Goal: Task Accomplishment & Management: Manage account settings

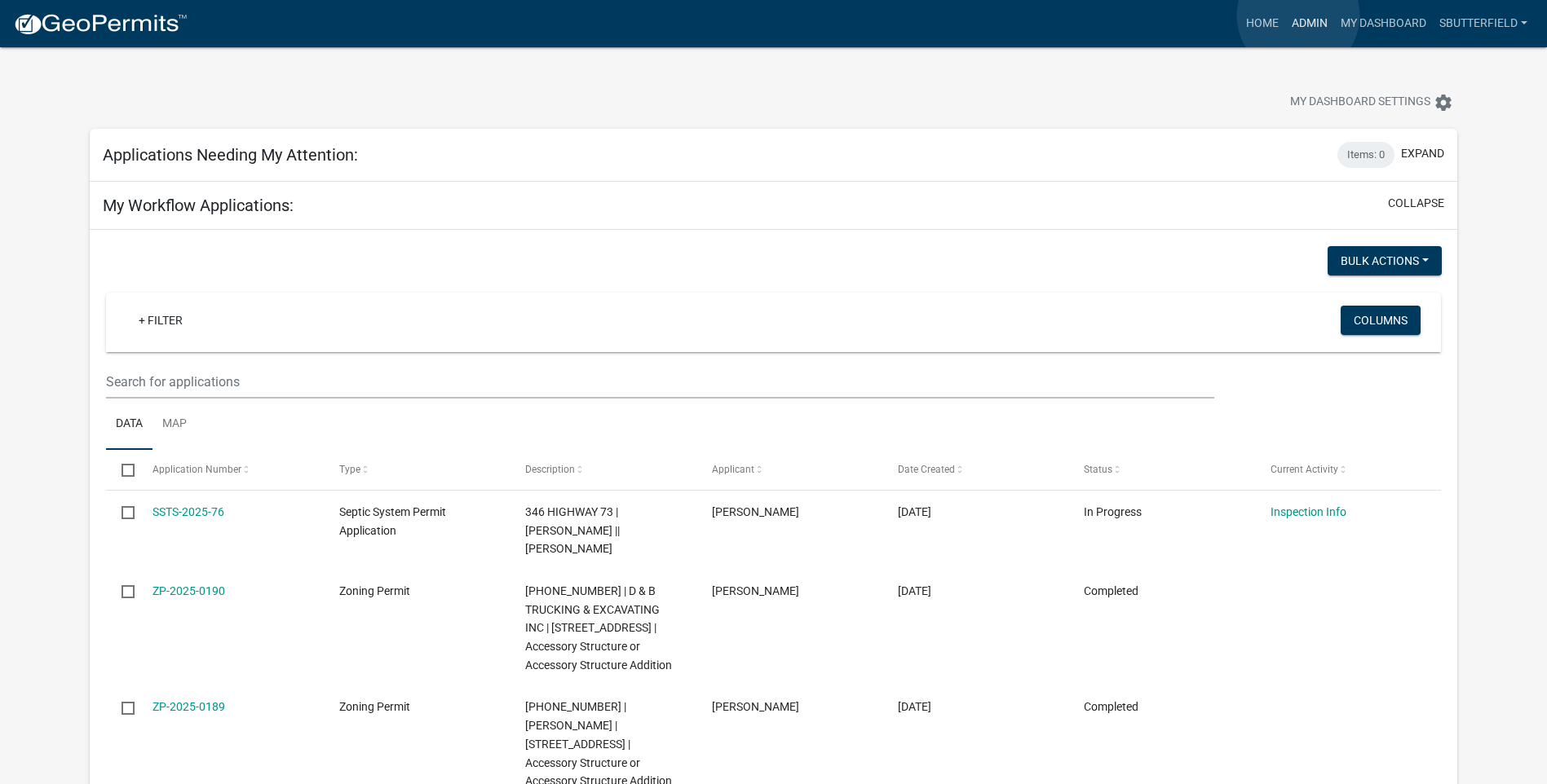
click at [1298, 16] on link "Admin" at bounding box center [1309, 23] width 49 height 31
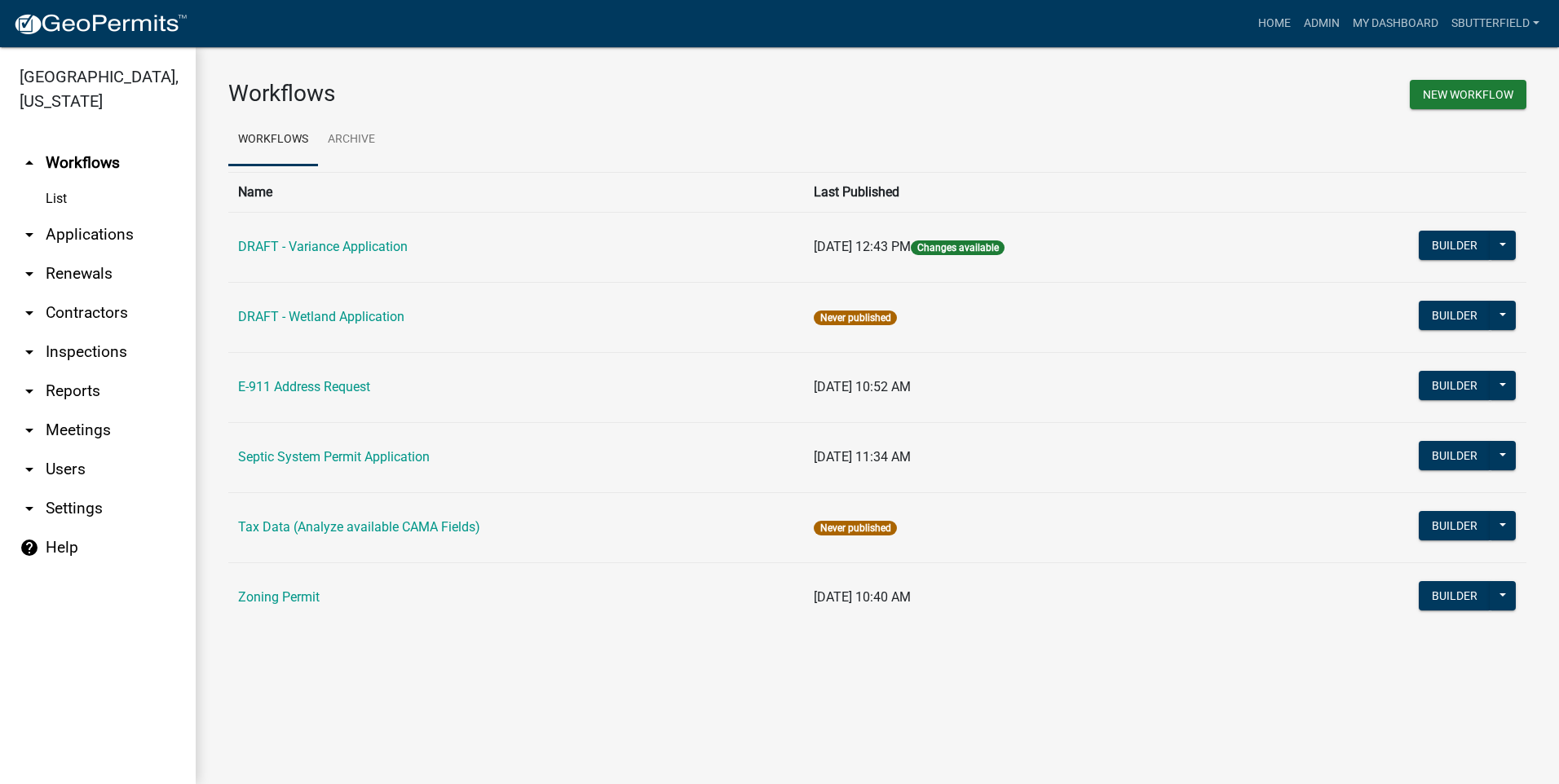
click at [31, 232] on icon "arrow_drop_down" at bounding box center [30, 235] width 20 height 20
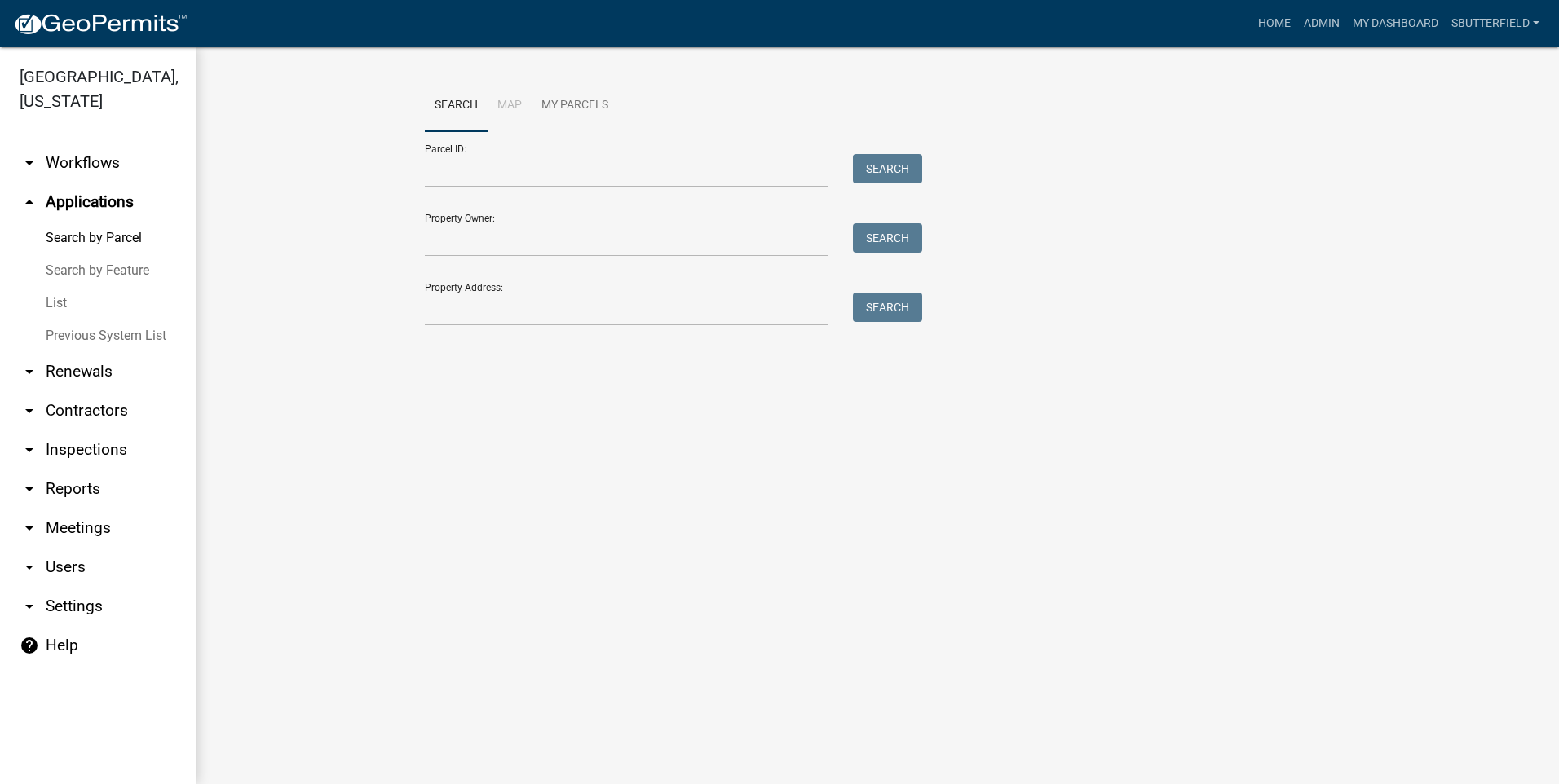
click at [64, 305] on link "List" at bounding box center [98, 303] width 196 height 32
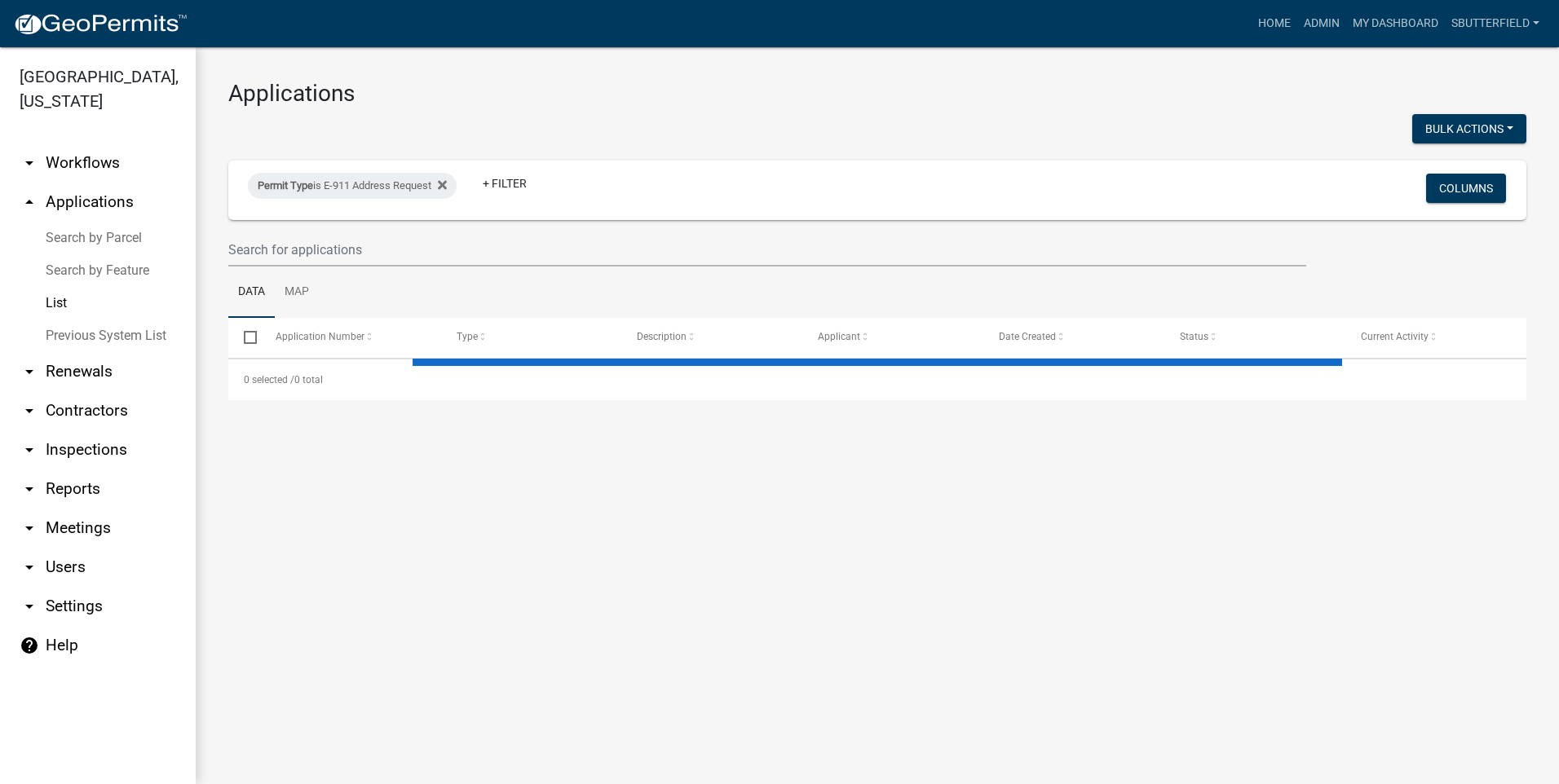
select select "1: 25"
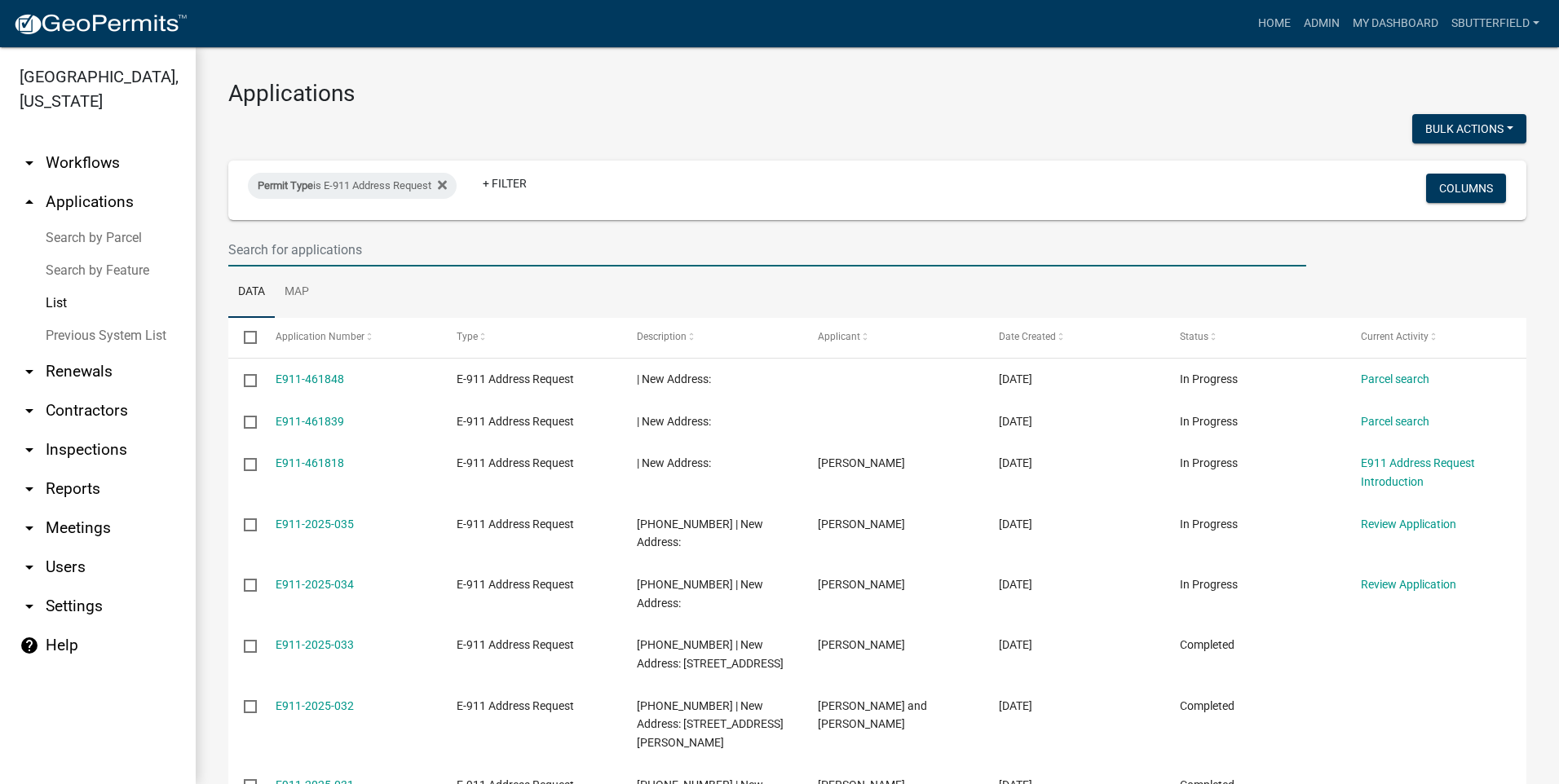
click at [309, 255] on input "text" at bounding box center [767, 250] width 1078 height 33
click at [456, 174] on div "Permit Type is E-911 Address Request + Filter" at bounding box center [664, 189] width 856 height 42
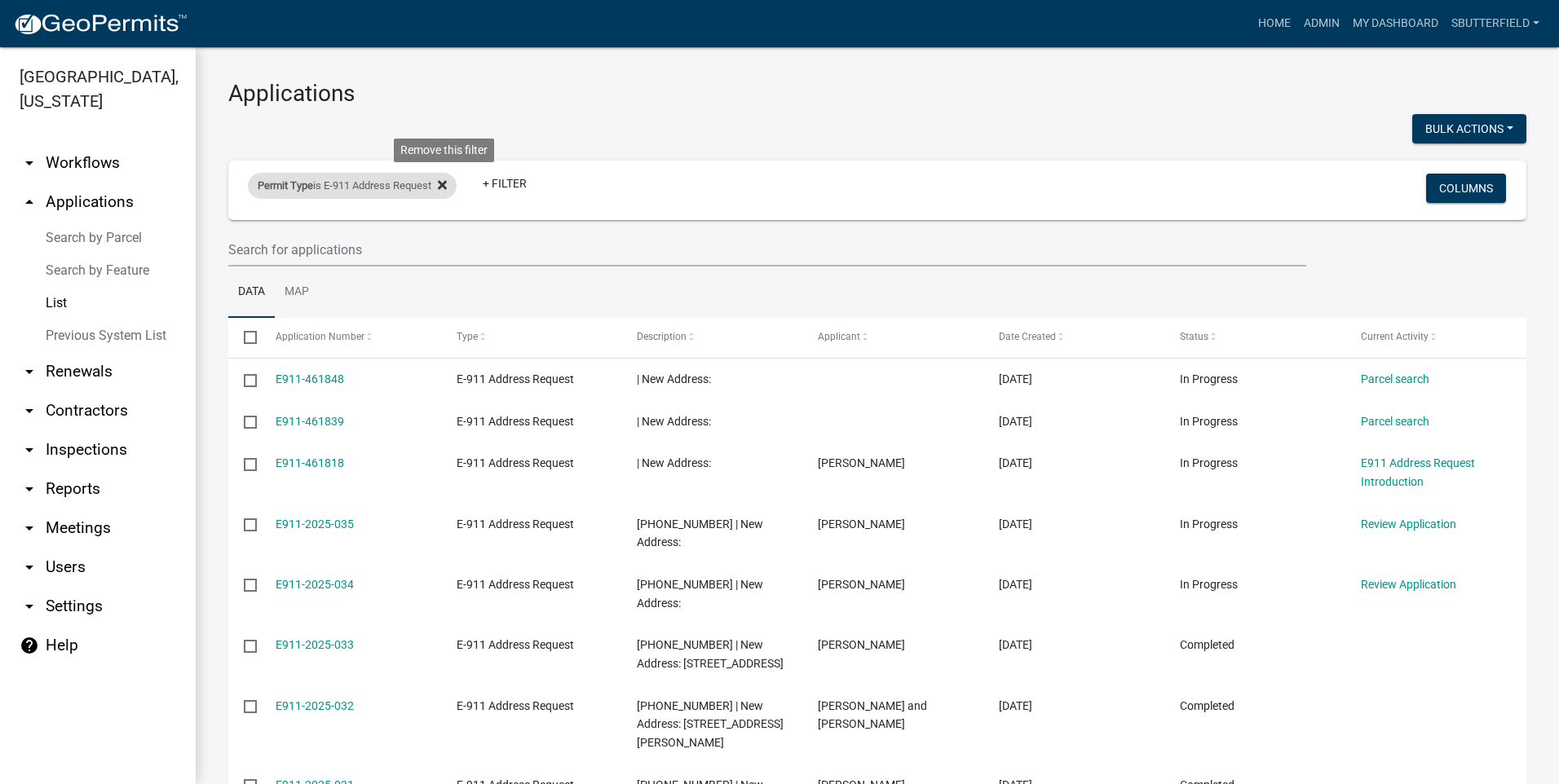
click at [447, 181] on icon at bounding box center [442, 185] width 9 height 13
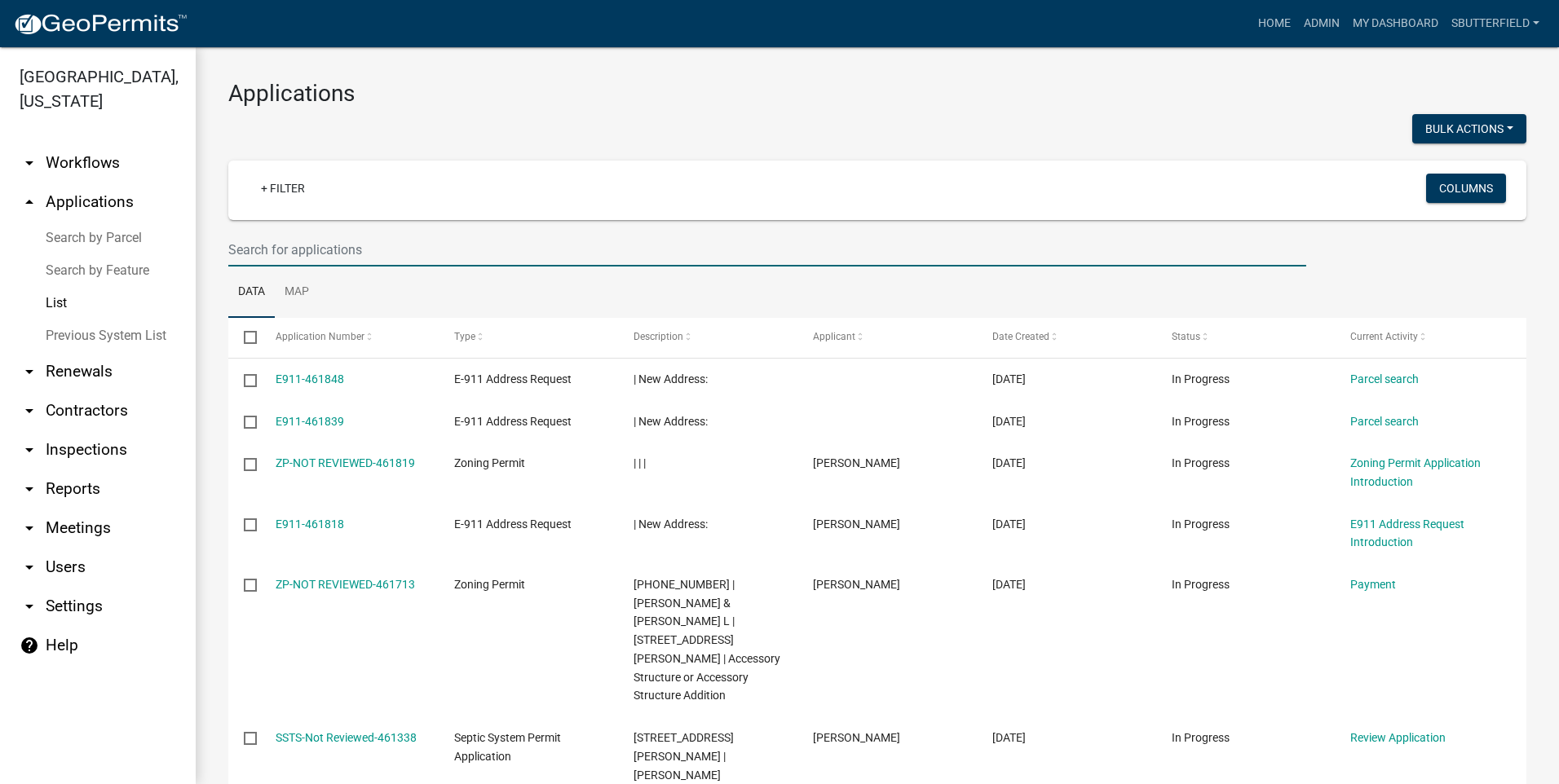
click at [292, 240] on input "text" at bounding box center [767, 250] width 1078 height 33
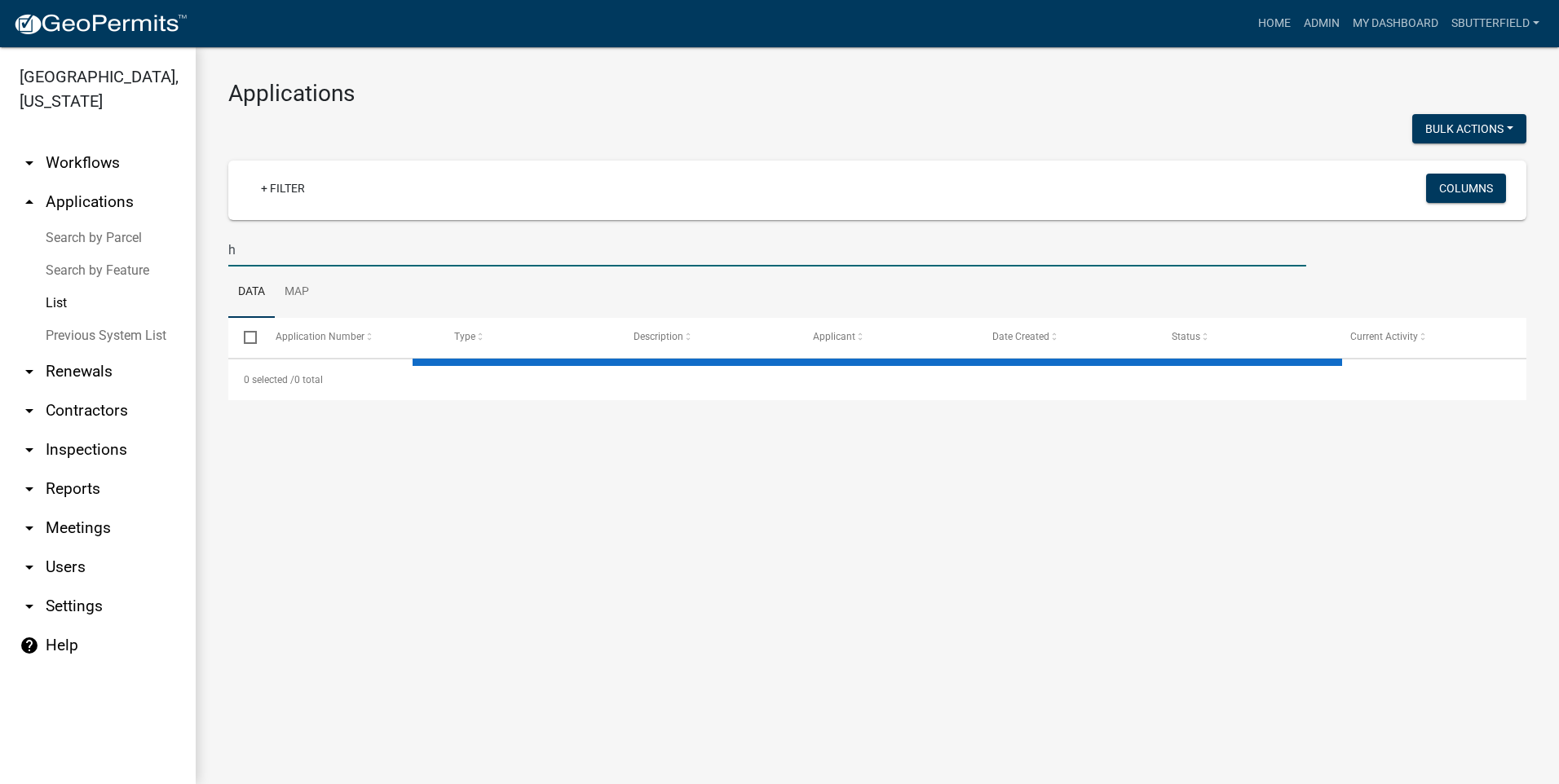
type input "ha"
select select "1: 25"
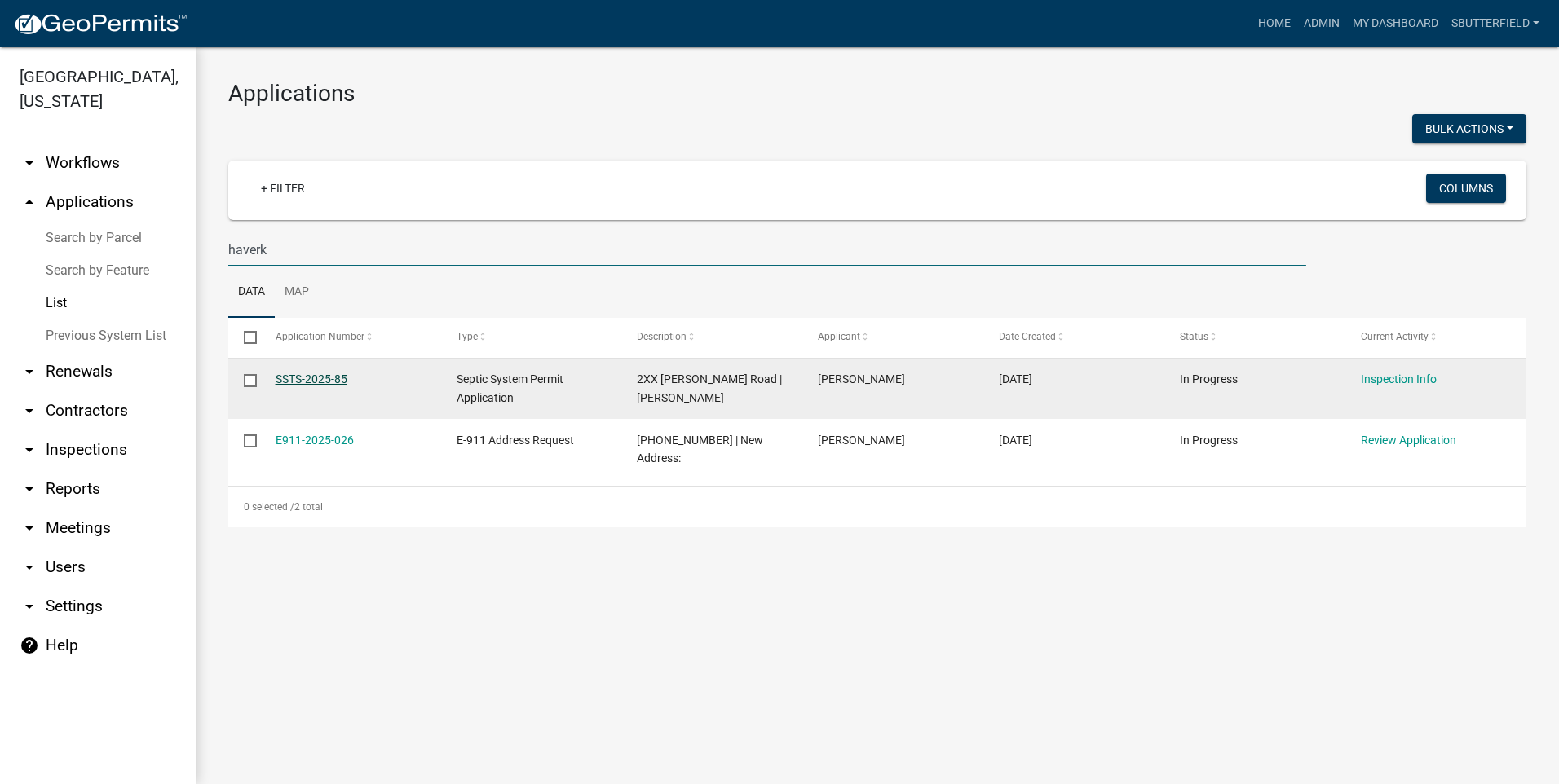
type input "haverk"
click at [288, 372] on link "SSTS-2025-85" at bounding box center [311, 379] width 72 height 13
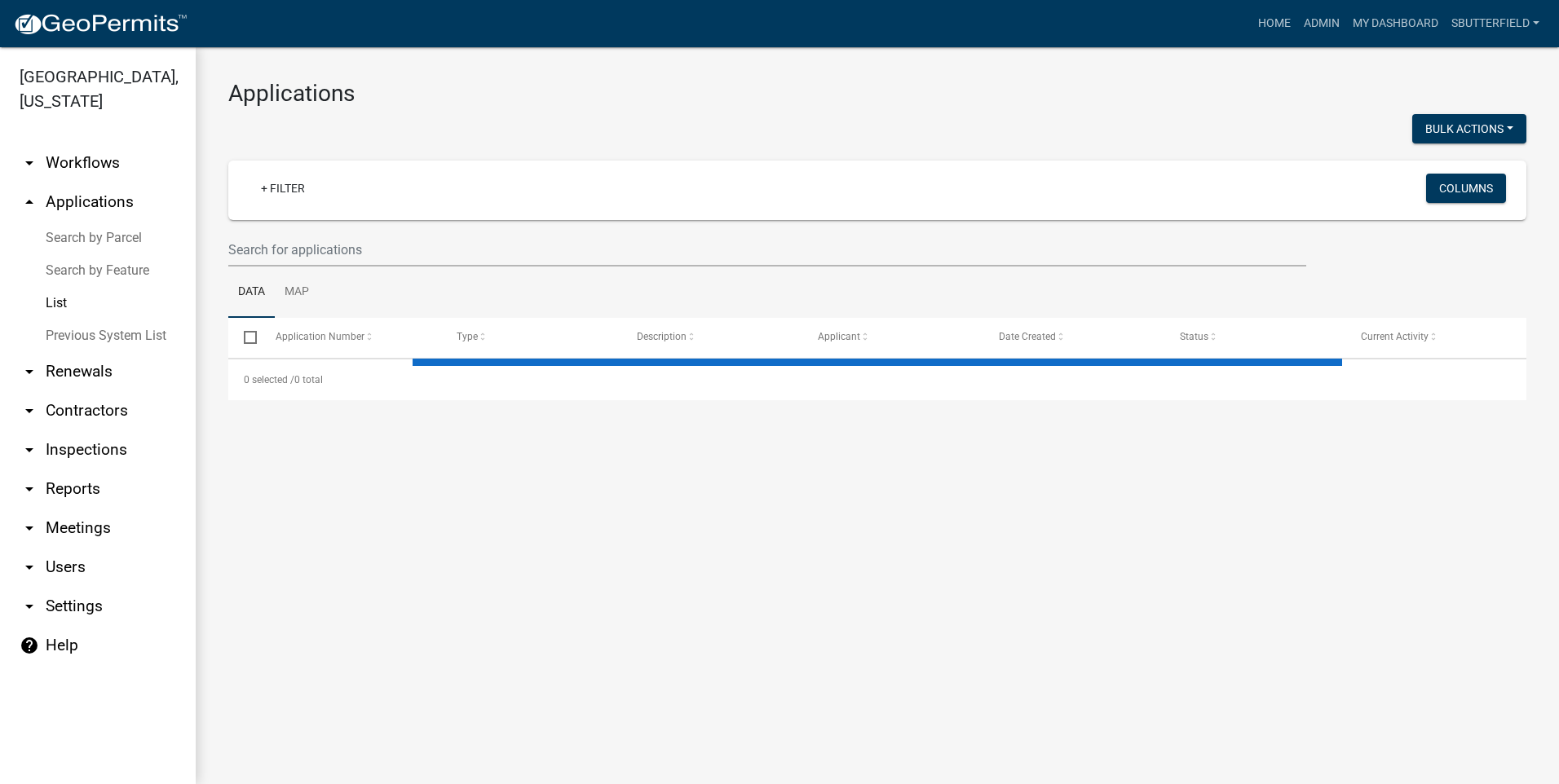
select select "1: 25"
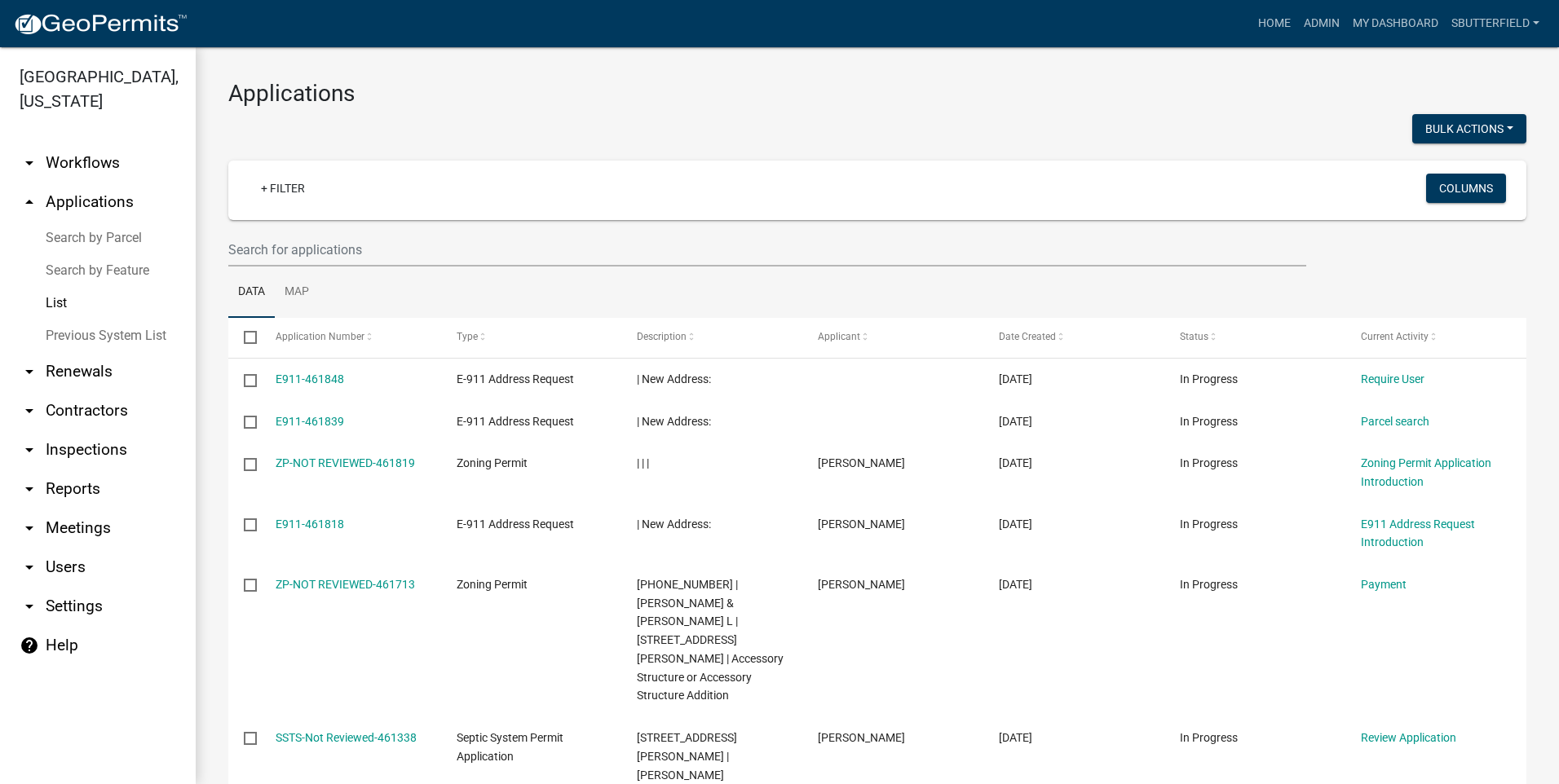
click at [32, 311] on link "List" at bounding box center [98, 303] width 196 height 32
click at [84, 294] on link "List" at bounding box center [98, 303] width 196 height 32
click at [63, 300] on link "List" at bounding box center [98, 303] width 196 height 32
click at [63, 304] on link "List" at bounding box center [98, 303] width 196 height 32
click at [1330, 21] on link "Admin" at bounding box center [1322, 23] width 49 height 31
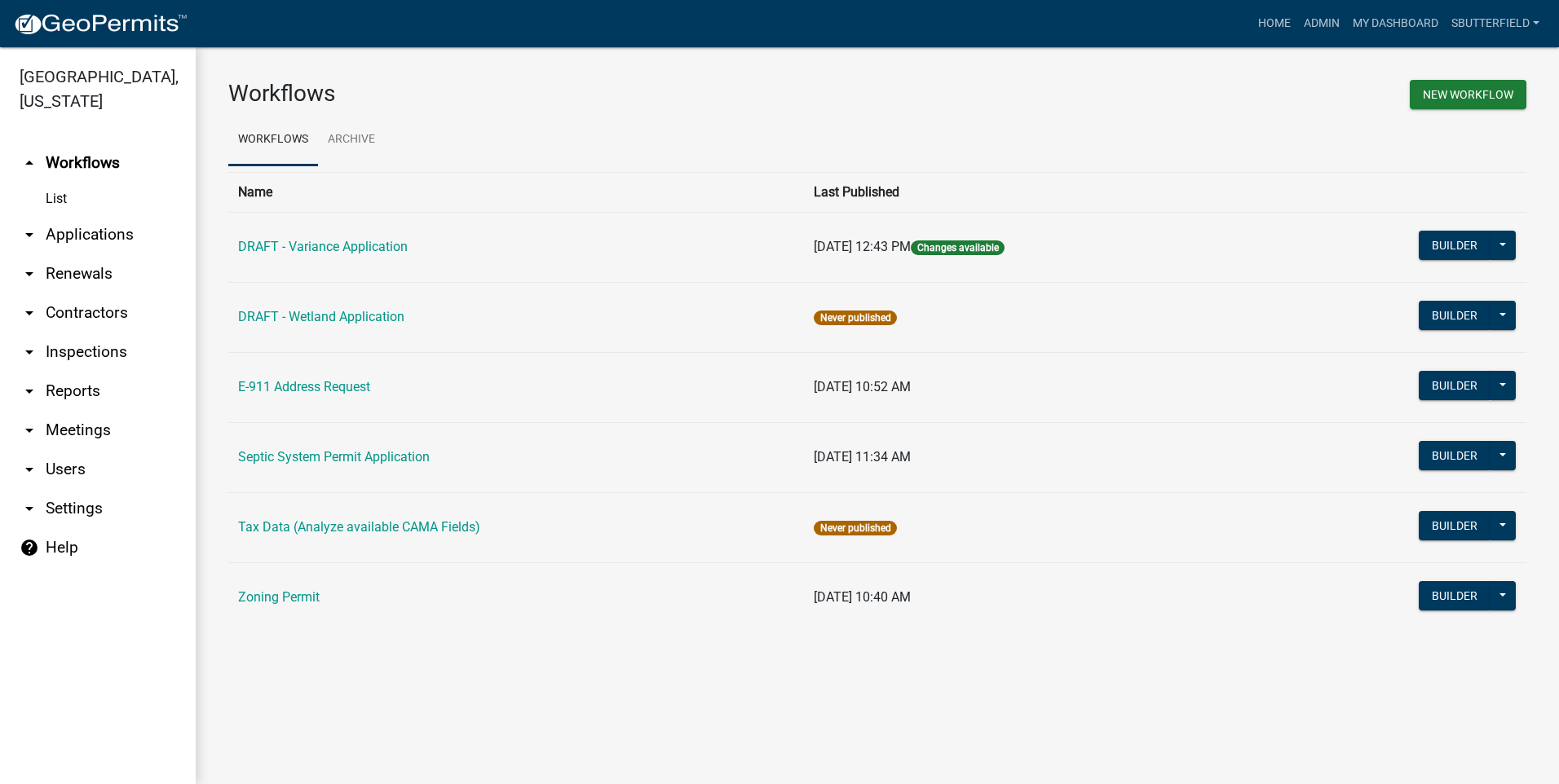
click at [32, 270] on icon "arrow_drop_down" at bounding box center [30, 274] width 20 height 20
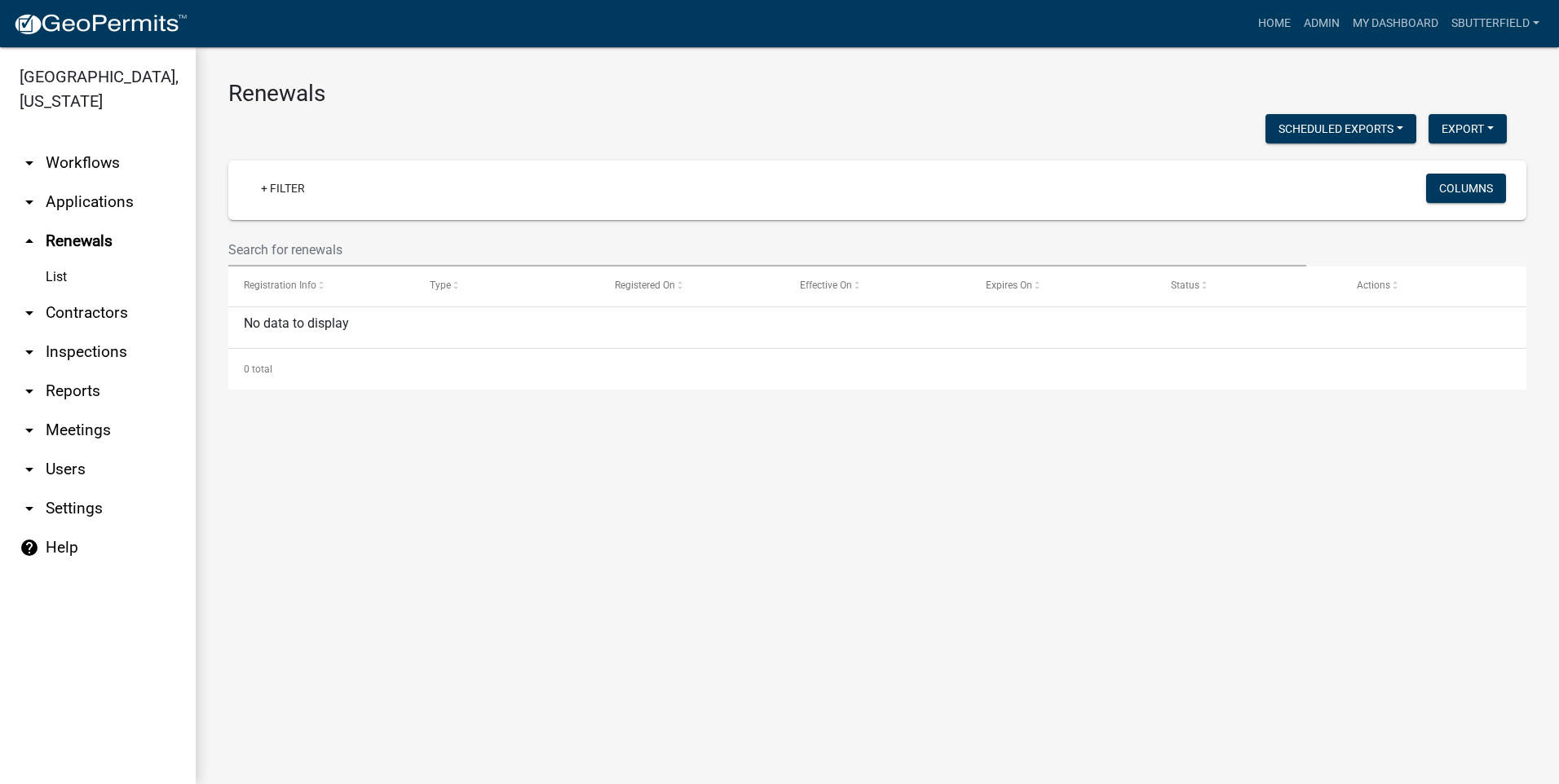
click at [31, 202] on icon "arrow_drop_down" at bounding box center [30, 203] width 20 height 20
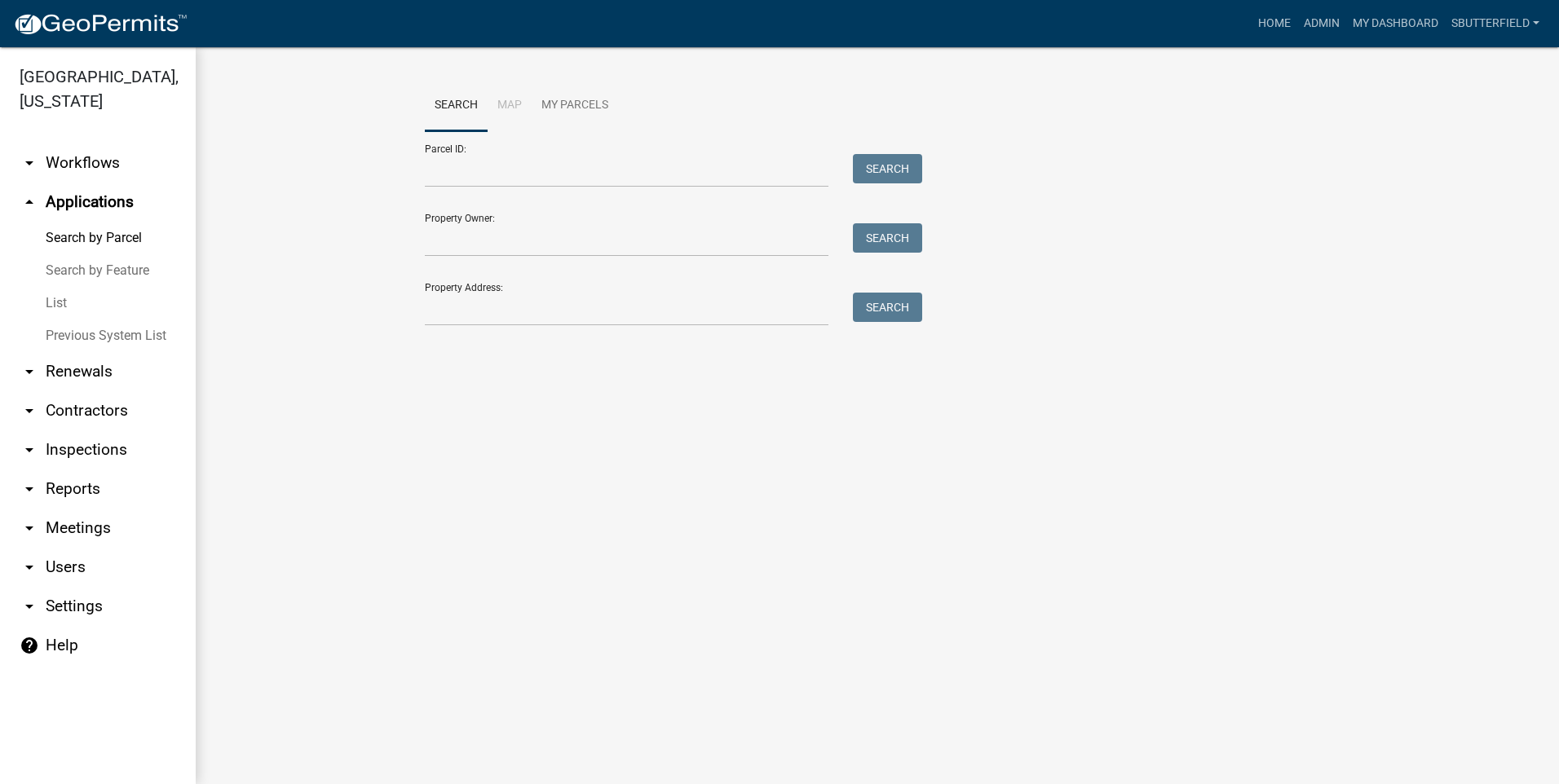
click at [70, 295] on link "List" at bounding box center [98, 303] width 196 height 32
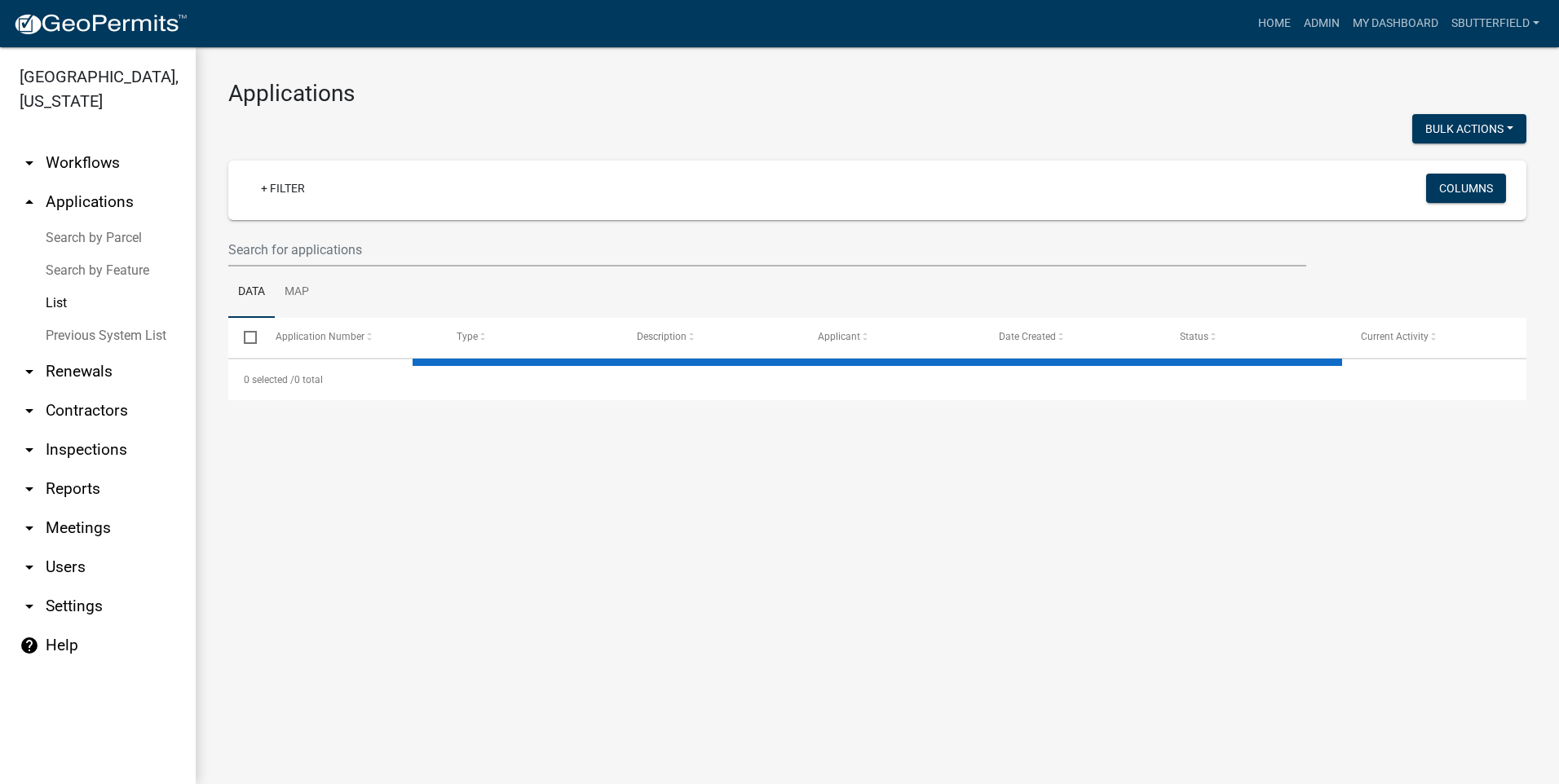
select select "1: 25"
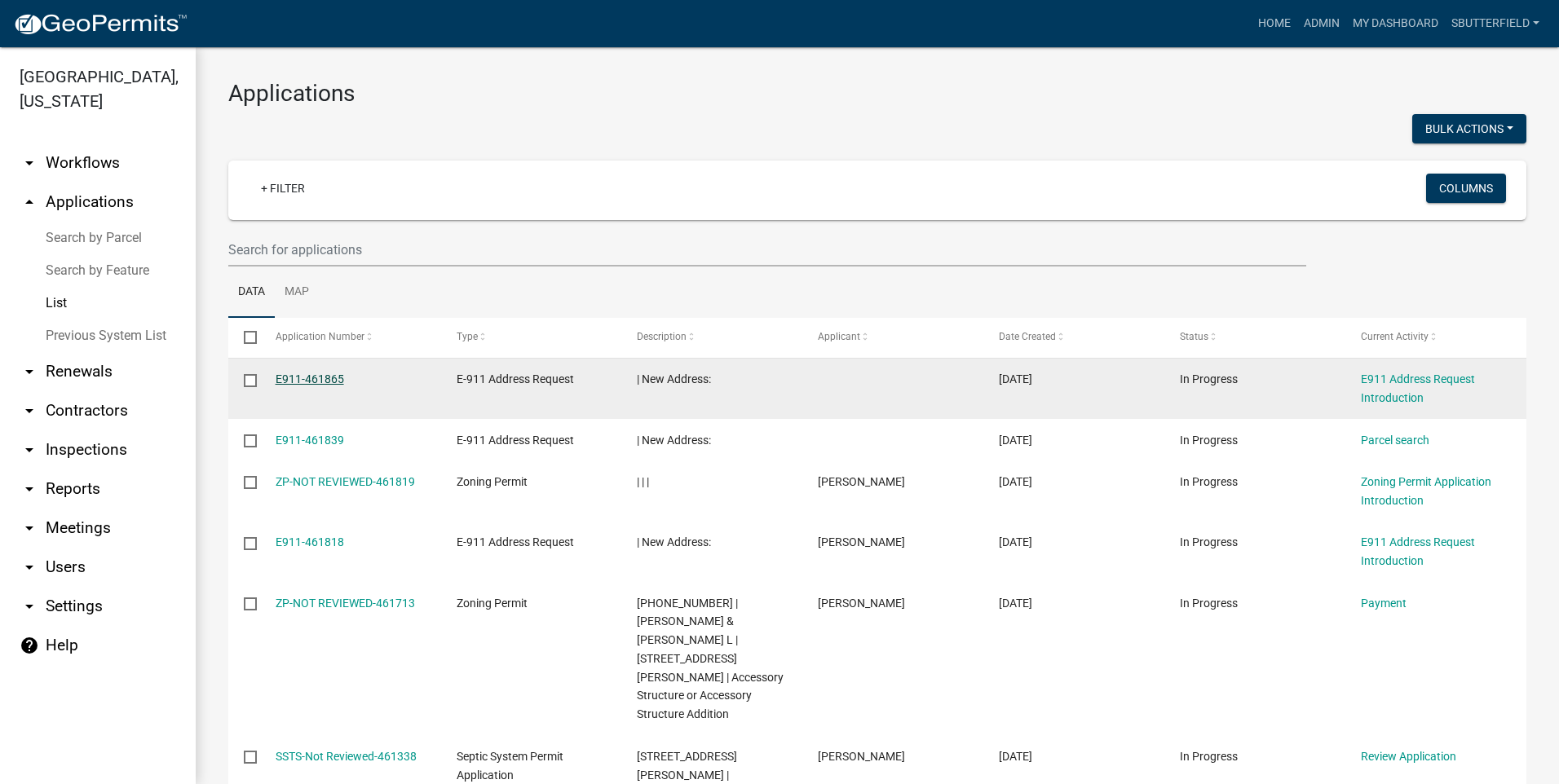
click at [309, 376] on link "E911-461865" at bounding box center [309, 379] width 69 height 13
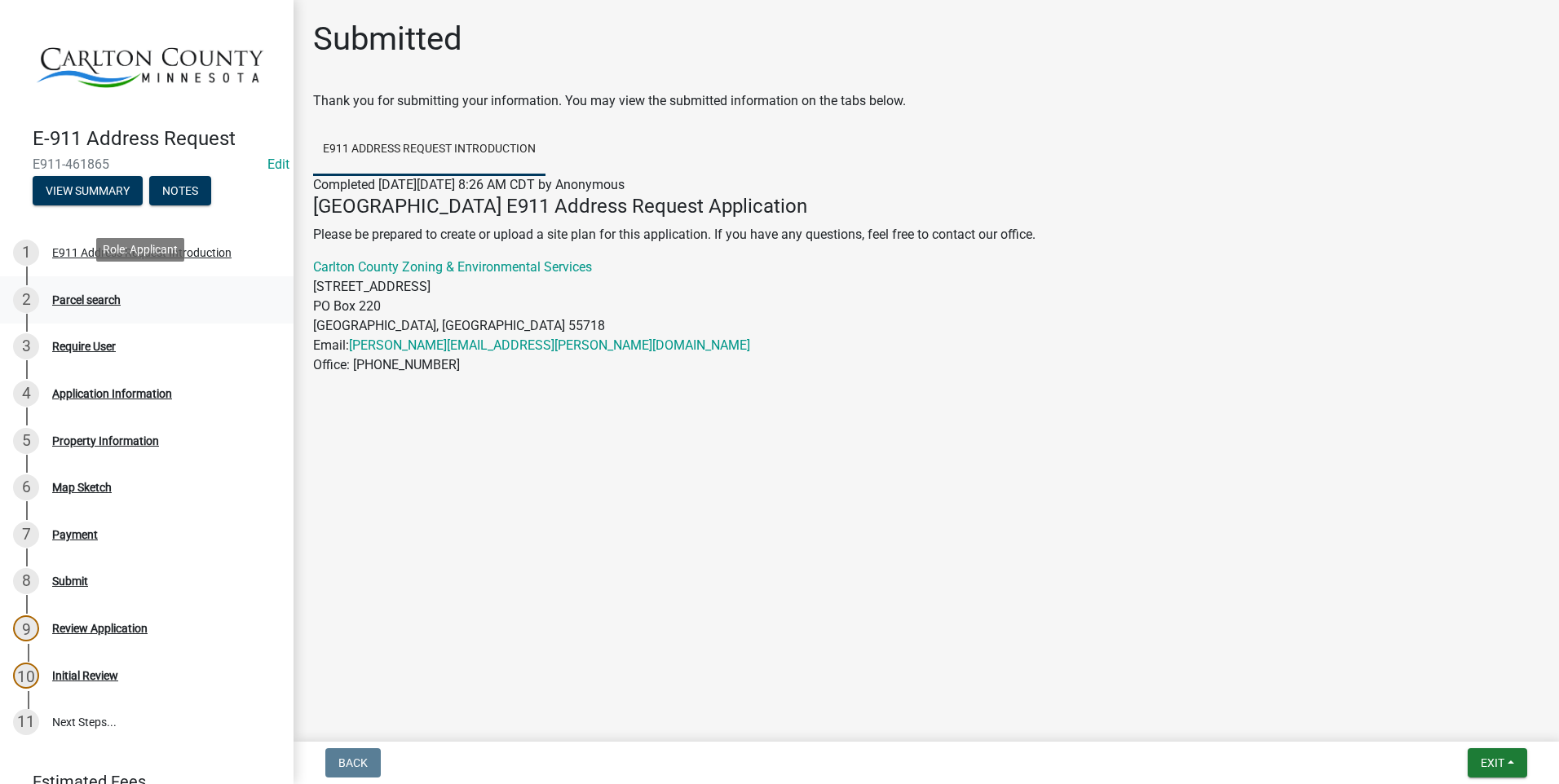
click at [113, 294] on div "Parcel search" at bounding box center [86, 300] width 69 height 12
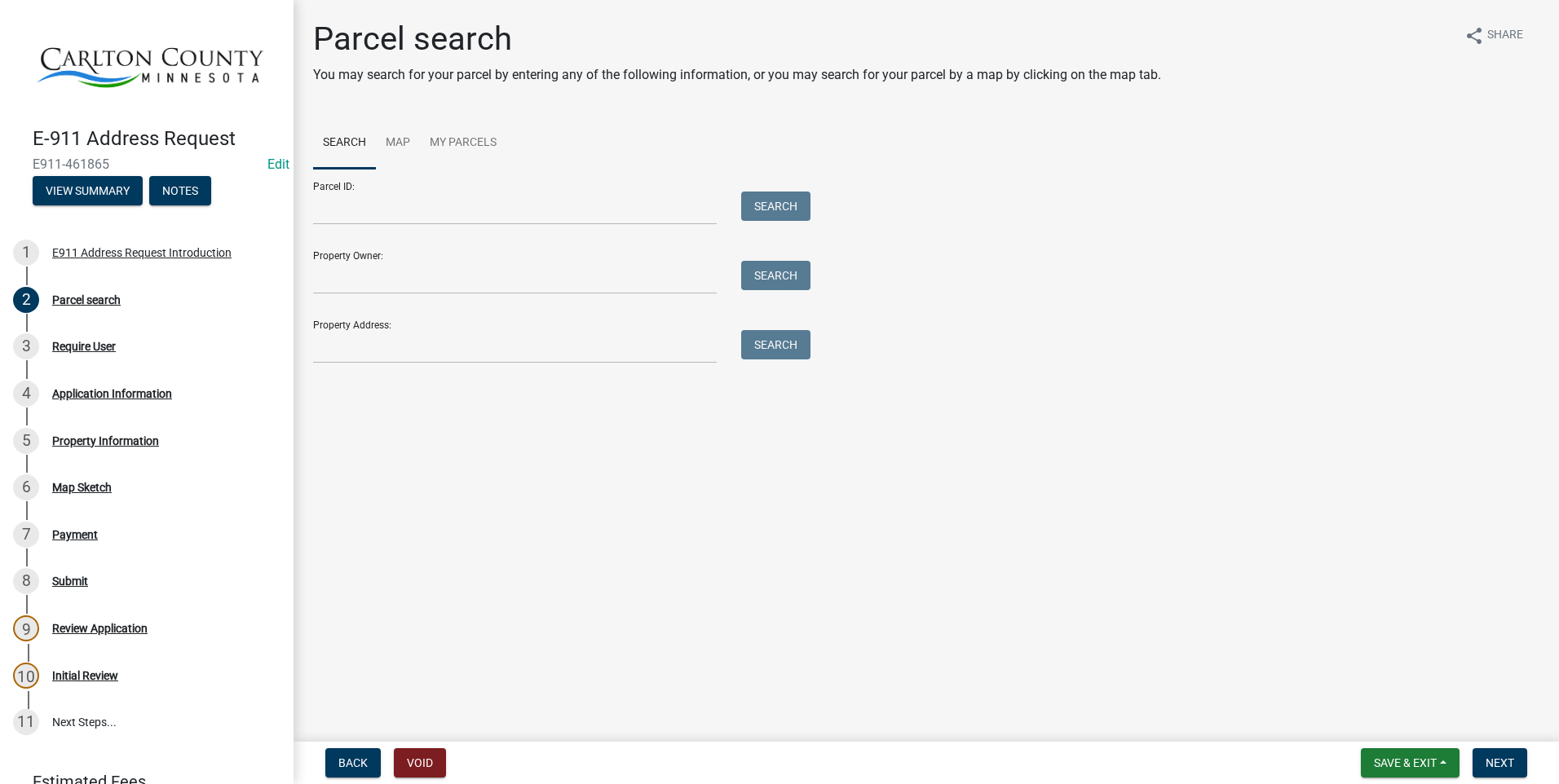
click at [538, 327] on div "Property Address: Search" at bounding box center [557, 336] width 489 height 56
click at [499, 200] on input "Parcel ID:" at bounding box center [515, 208] width 404 height 33
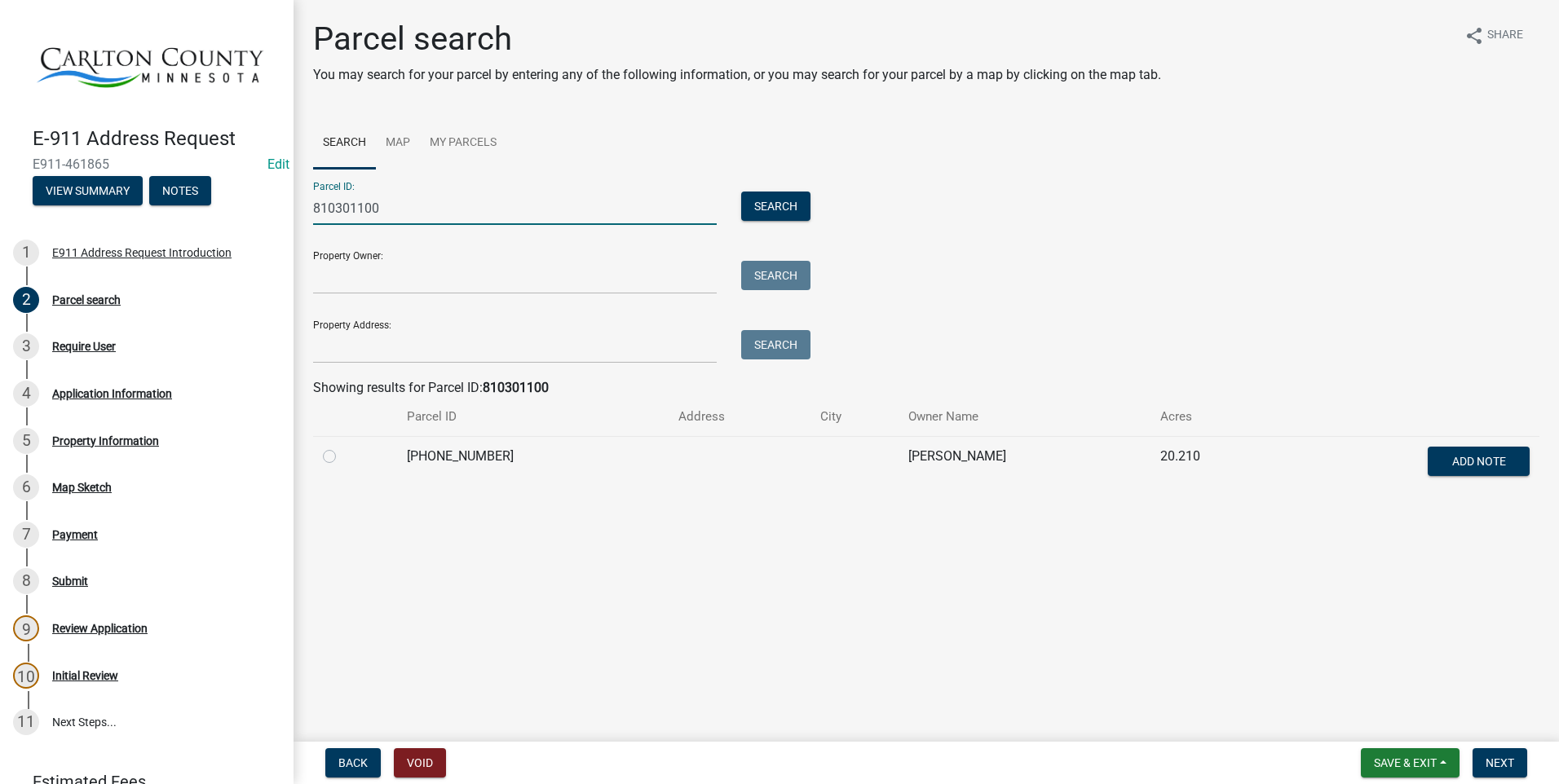
type input "810301100"
click at [343, 447] on label at bounding box center [343, 447] width 0 height 0
click at [343, 455] on input "radio" at bounding box center [348, 452] width 11 height 11
radio input "true"
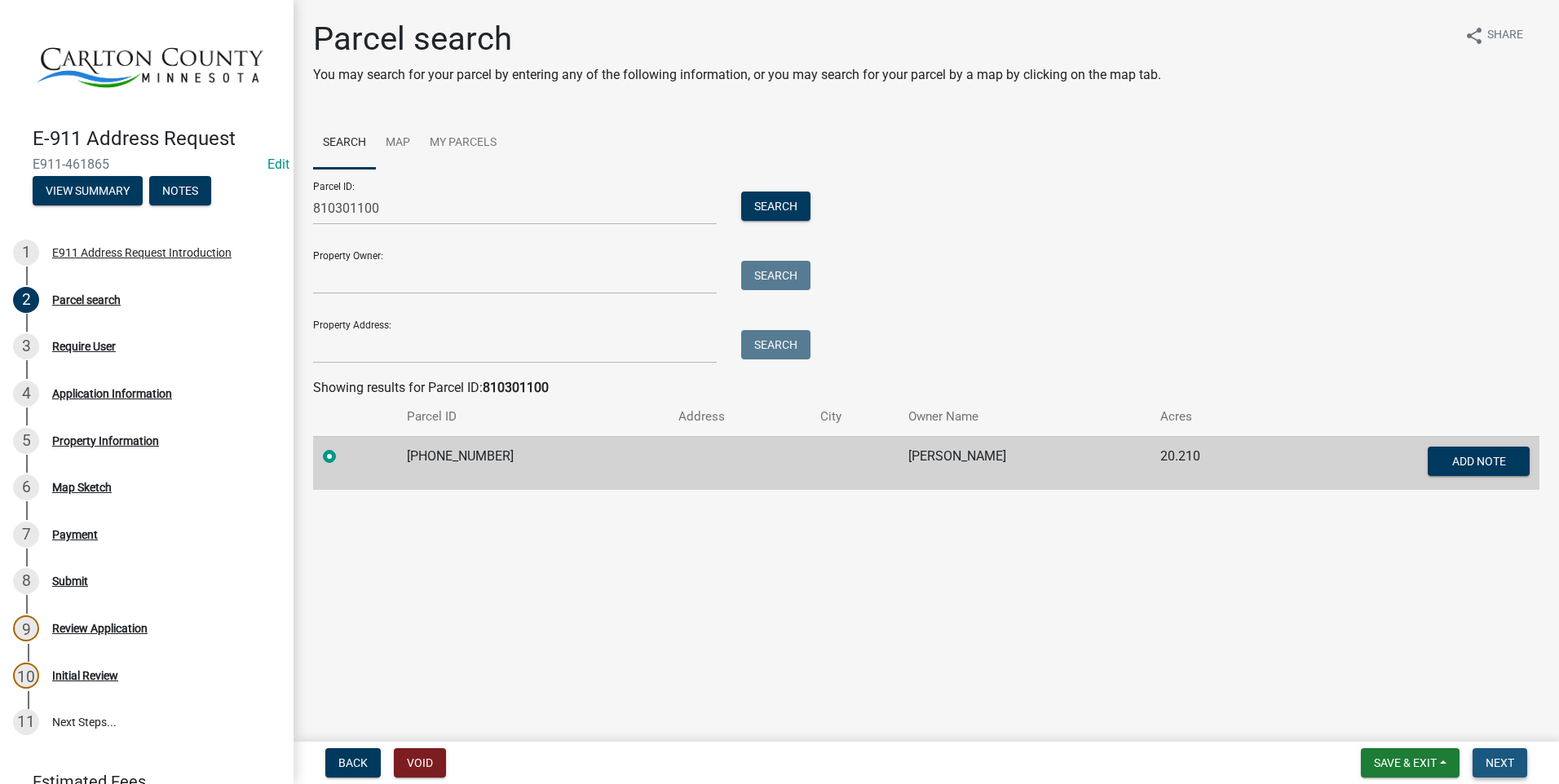
click at [1494, 758] on span "Next" at bounding box center [1500, 763] width 28 height 13
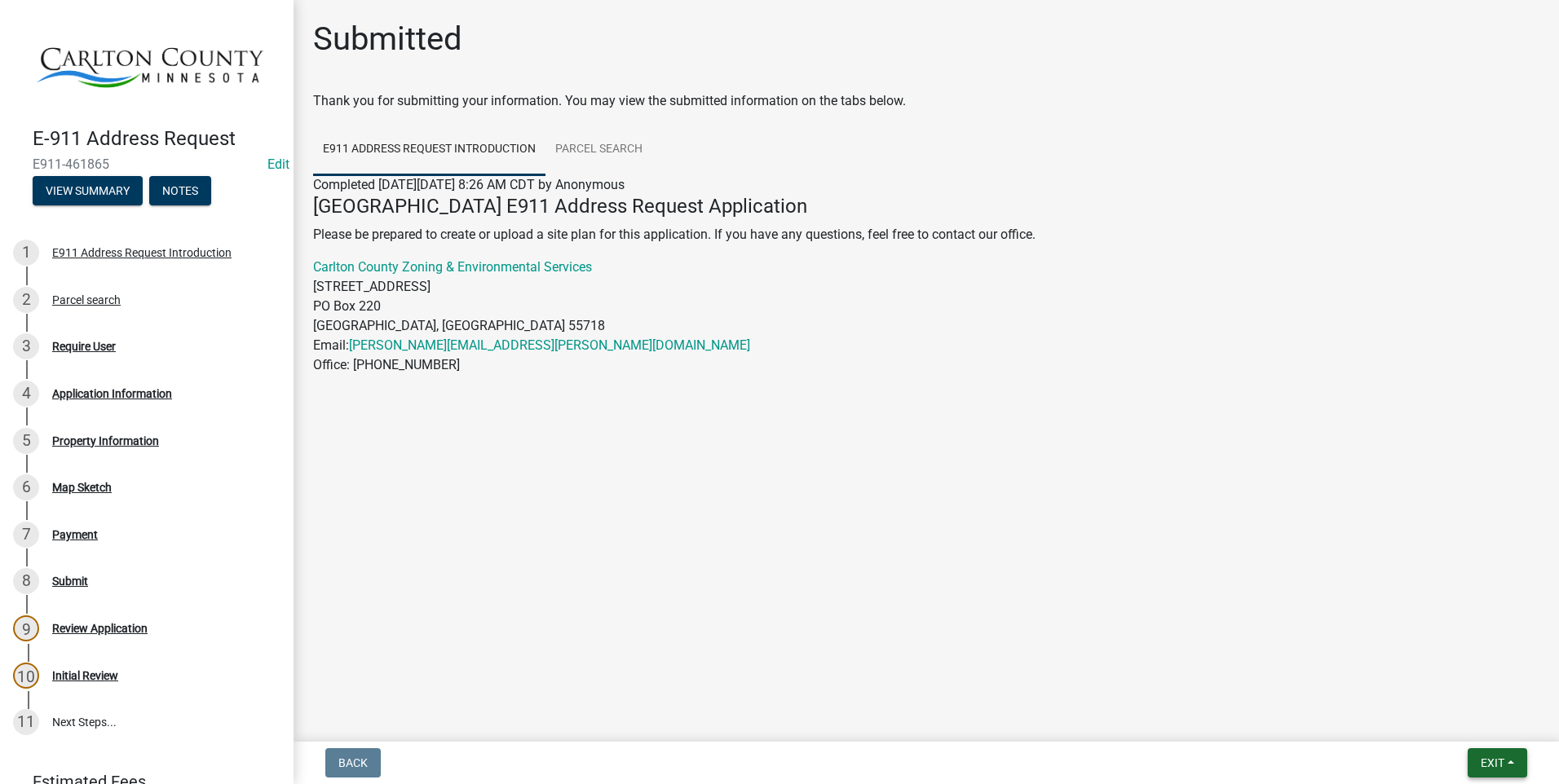
click at [1505, 767] on button "Exit" at bounding box center [1498, 762] width 60 height 29
click at [1470, 718] on button "Save & Exit" at bounding box center [1462, 720] width 131 height 39
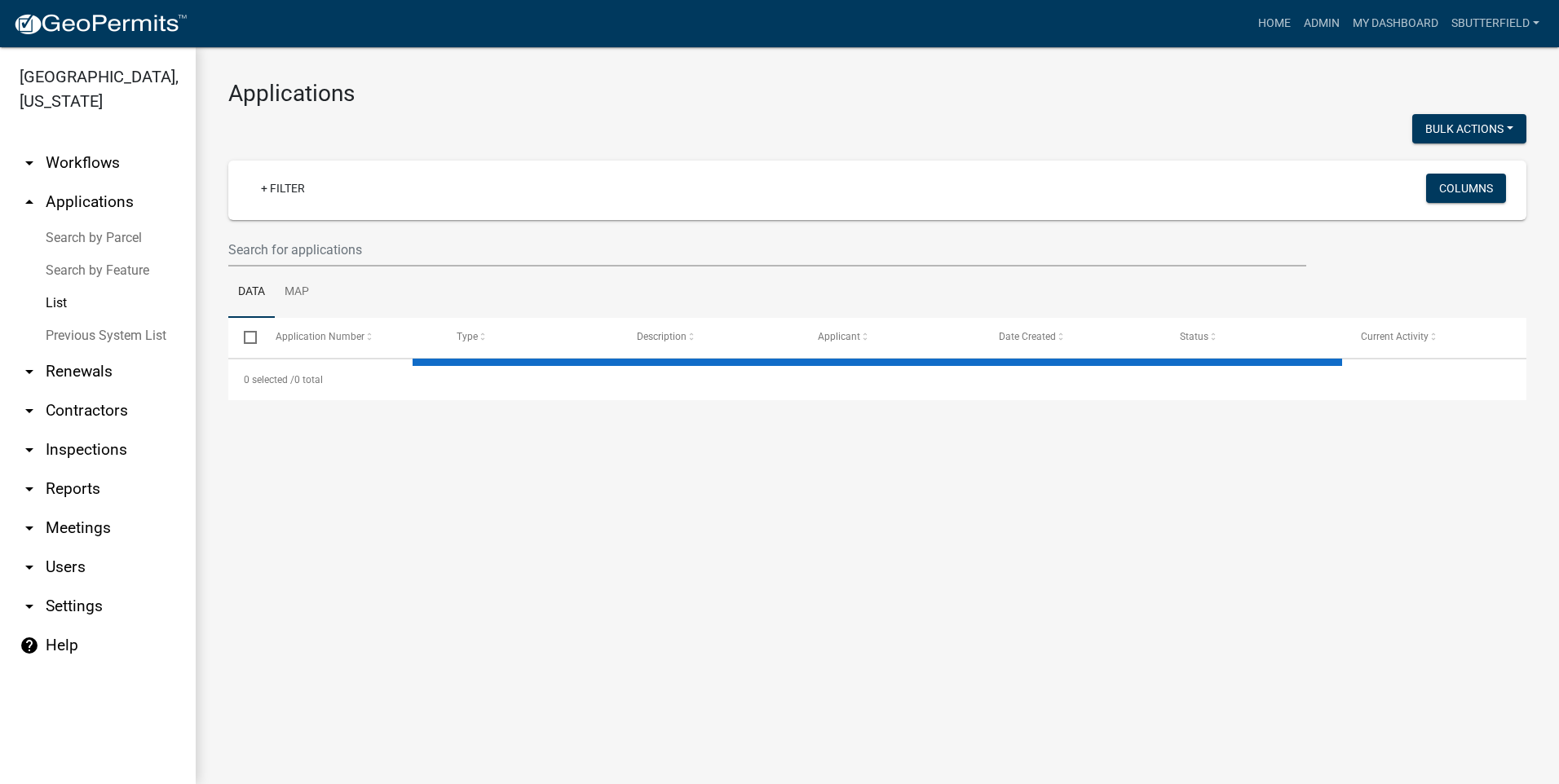
select select "1: 25"
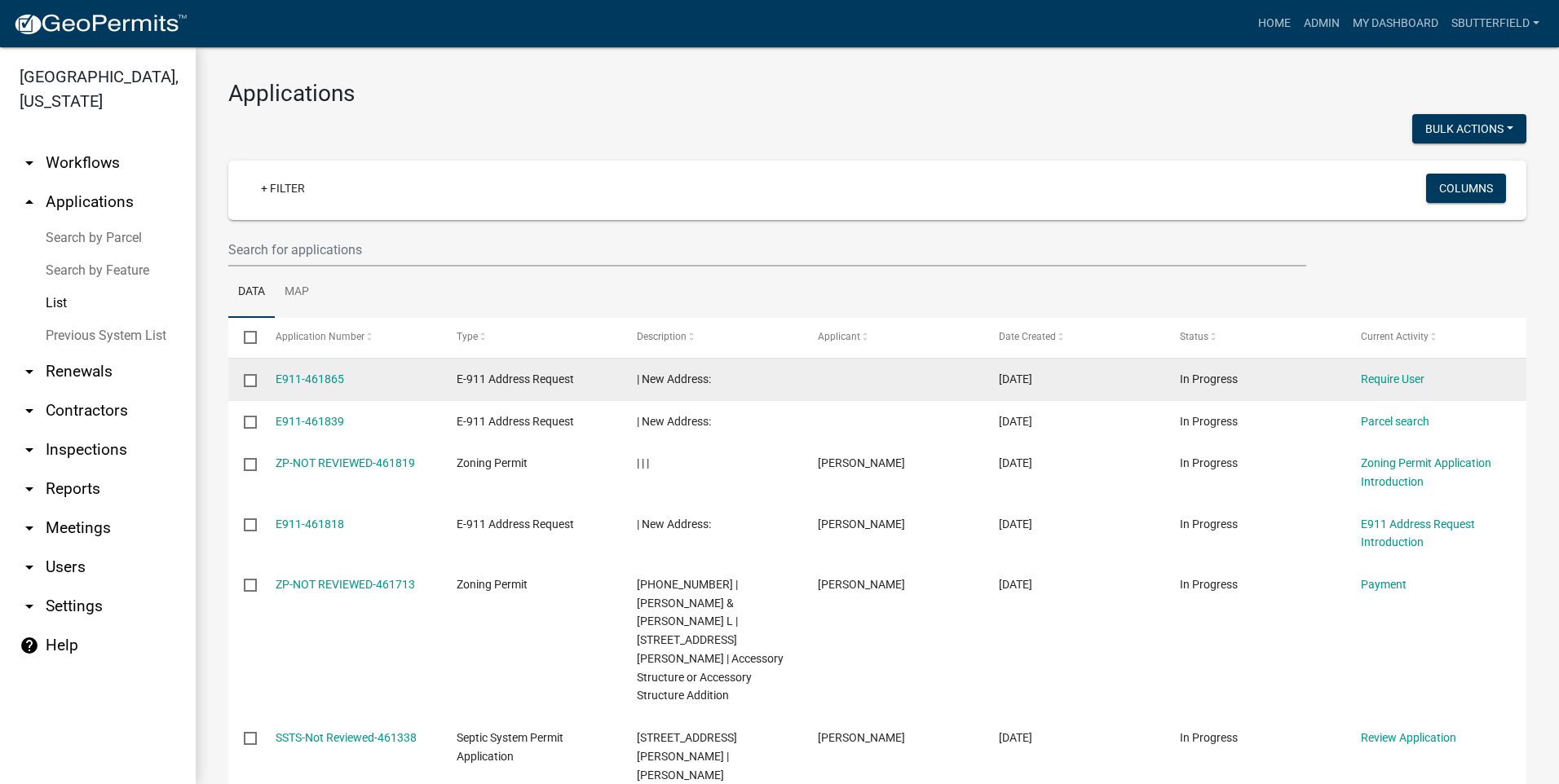
click at [255, 378] on input "checkbox" at bounding box center [249, 379] width 11 height 11
checkbox input "true"
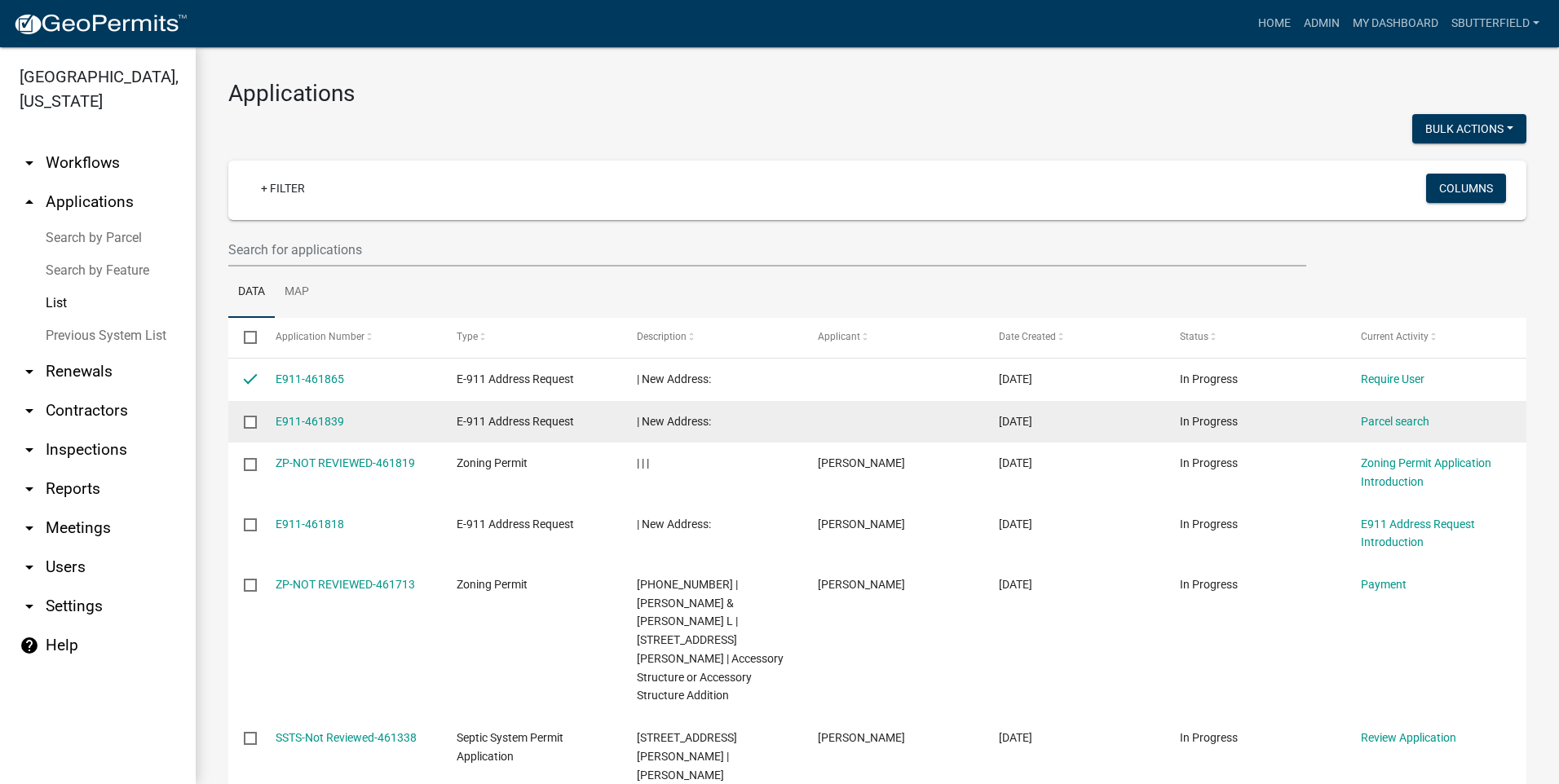
click at [247, 424] on input "checkbox" at bounding box center [249, 421] width 11 height 11
checkbox input "true"
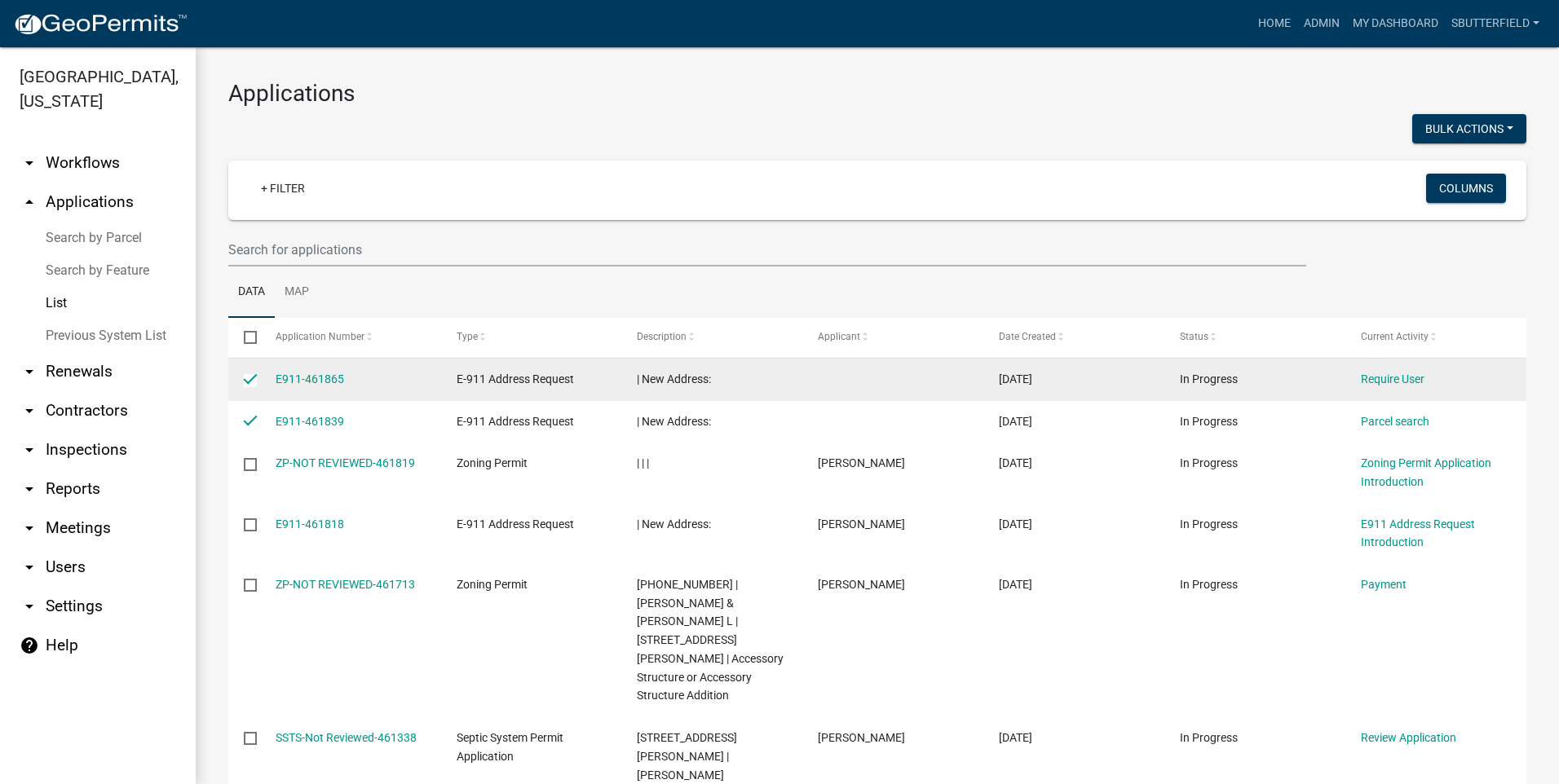
click at [252, 375] on input "checkbox" at bounding box center [249, 379] width 11 height 11
drag, startPoint x: 252, startPoint y: 375, endPoint x: 246, endPoint y: 381, distance: 8.5
click at [246, 381] on input "checkbox" at bounding box center [249, 379] width 11 height 11
checkbox input "true"
click at [521, 390] on datatable-body-cell "E-911 Address Request" at bounding box center [530, 380] width 181 height 42
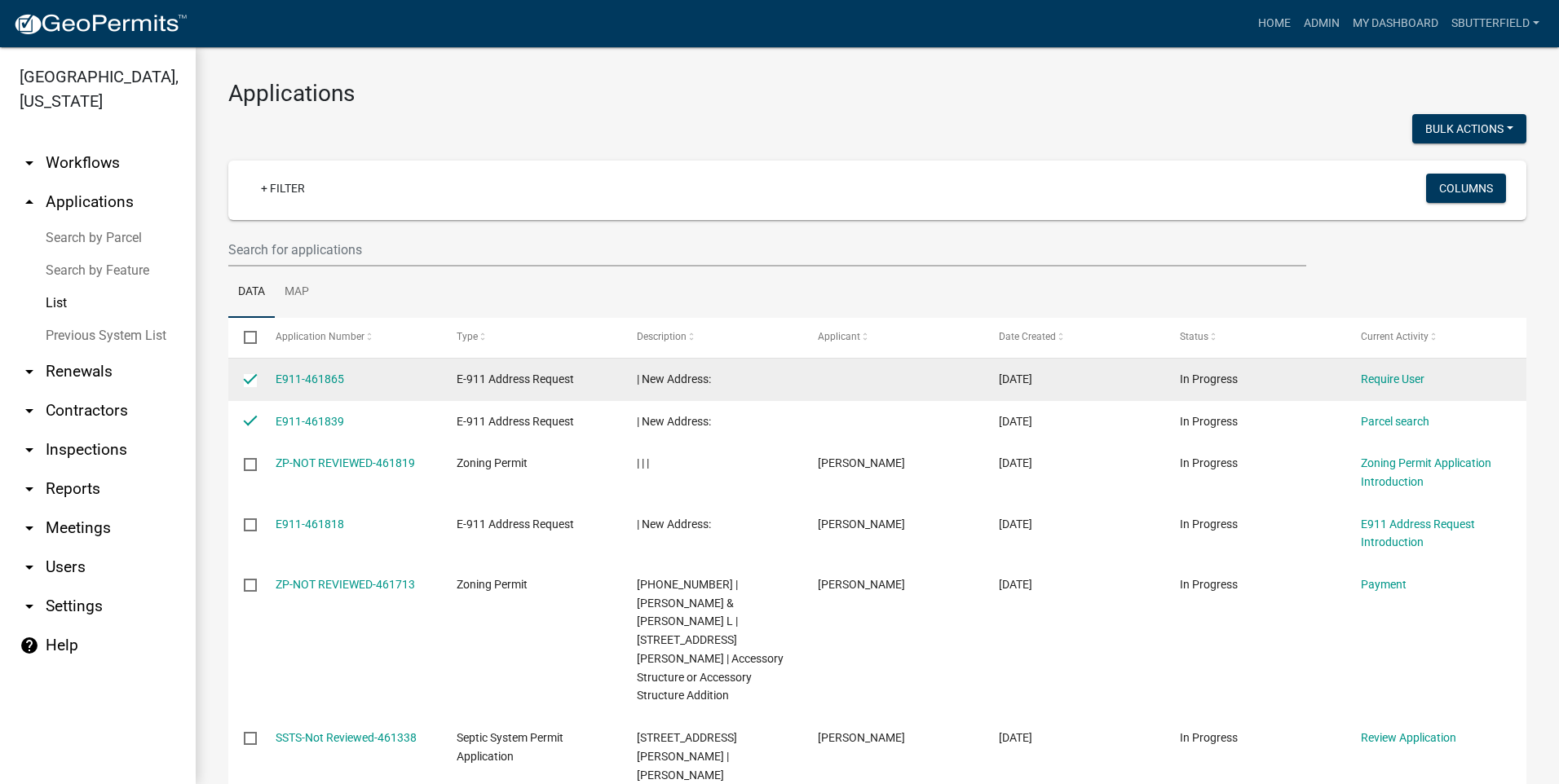
click at [525, 372] on span "E-911 Address Request" at bounding box center [516, 379] width 118 height 13
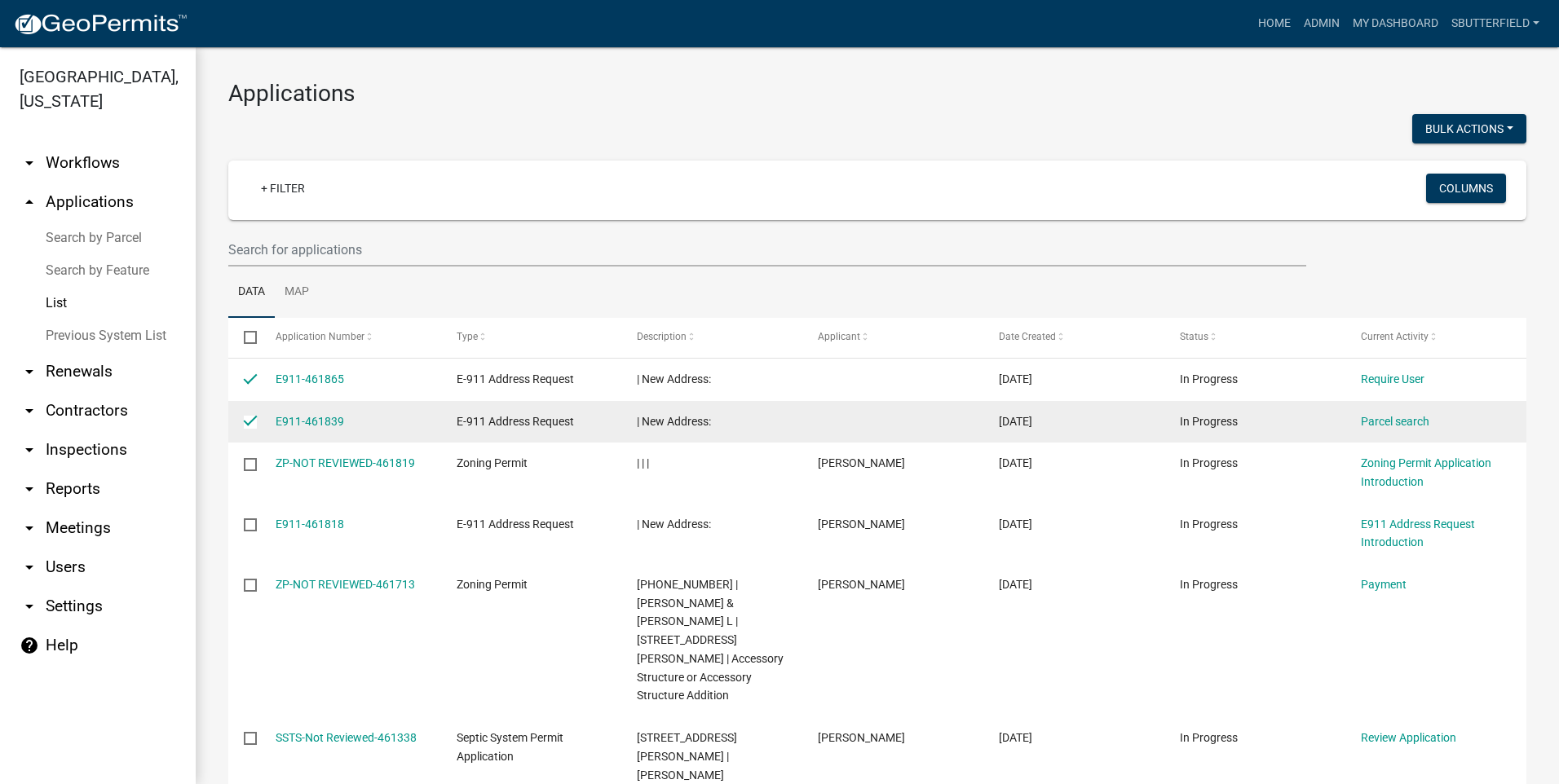
click at [255, 420] on input "checkbox" at bounding box center [249, 421] width 11 height 11
checkbox input "false"
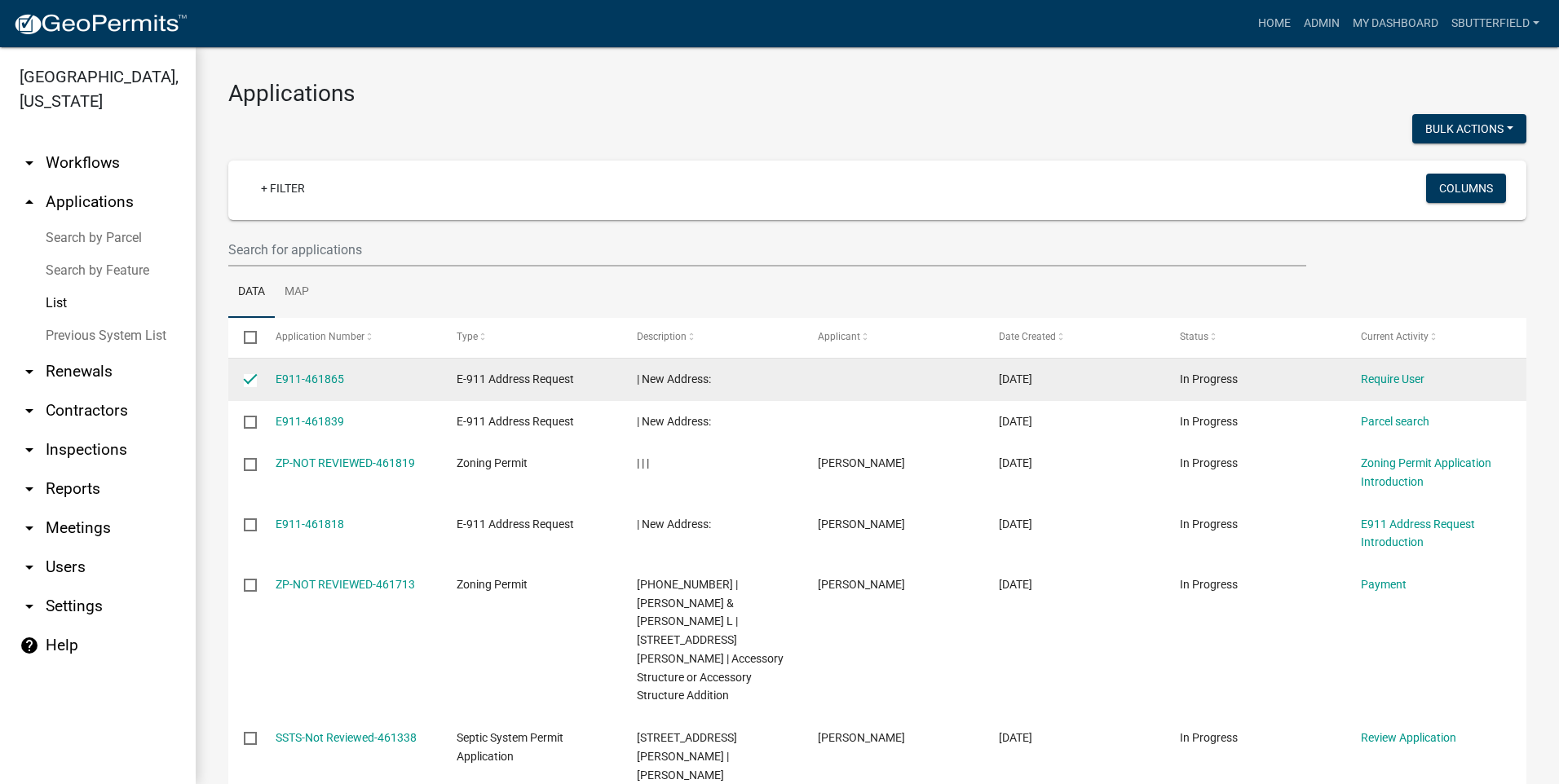
click at [542, 384] on span "E-911 Address Request" at bounding box center [516, 379] width 118 height 13
click at [1401, 379] on link "Require User" at bounding box center [1393, 379] width 64 height 13
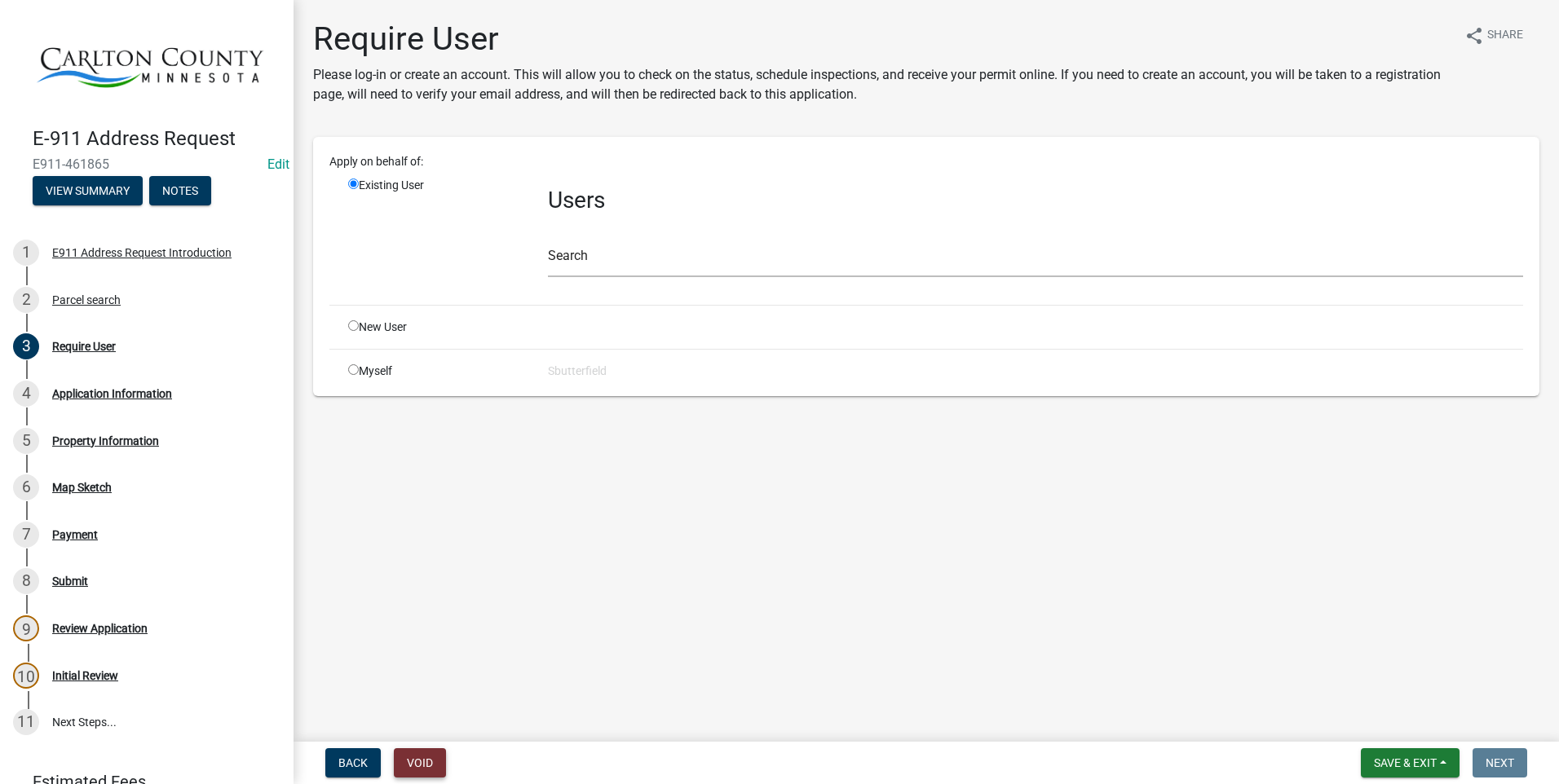
click at [430, 760] on button "Void" at bounding box center [420, 762] width 52 height 29
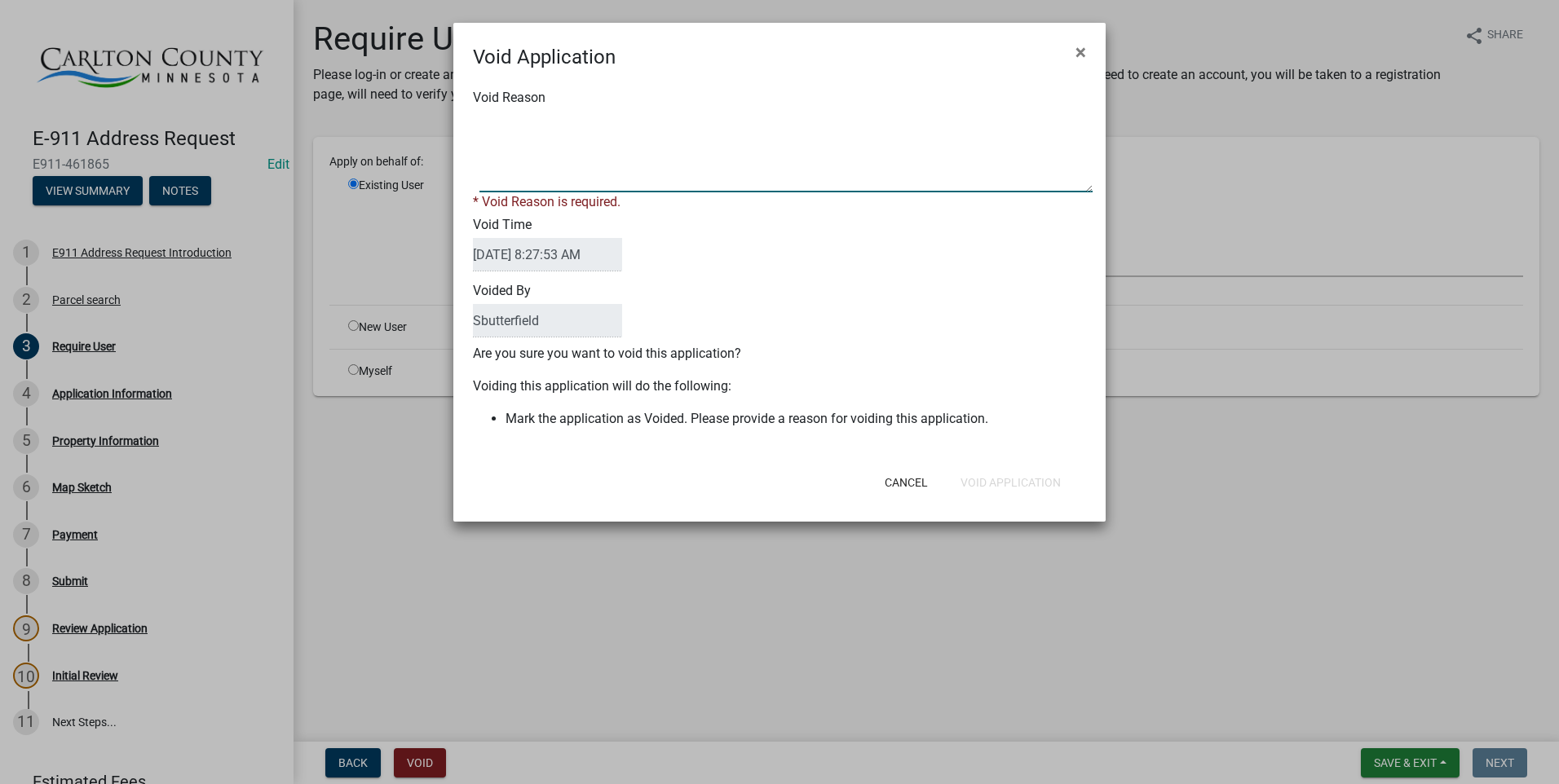
click at [539, 168] on textarea "Void Reason" at bounding box center [786, 151] width 613 height 82
type textarea "test"
click at [1009, 485] on form "Void Application × Void Reason * Void Reason is required. Void Time [DATE] 8:27…" at bounding box center [780, 265] width 652 height 484
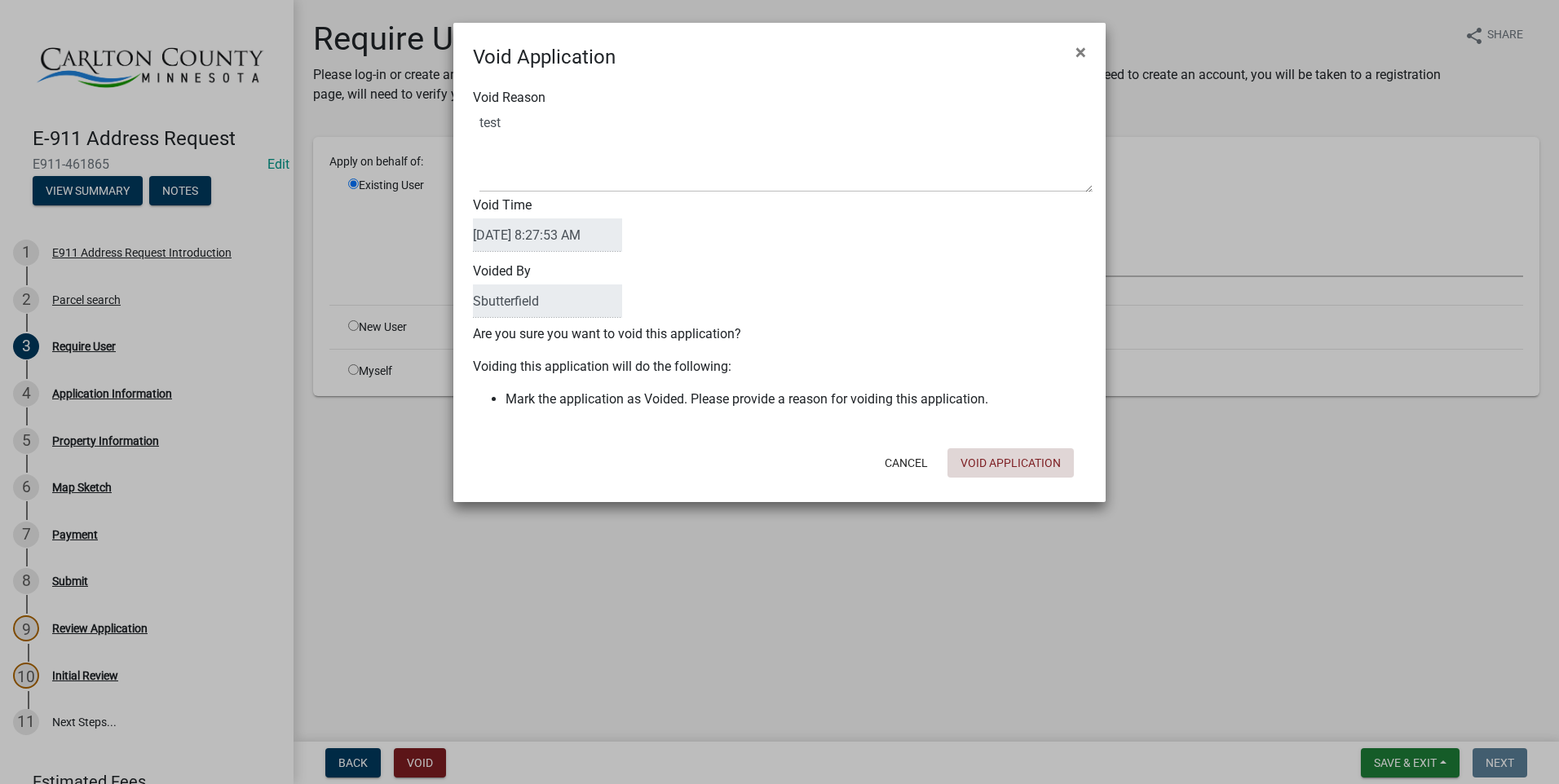
click at [1002, 468] on button "Void Application" at bounding box center [1010, 462] width 127 height 29
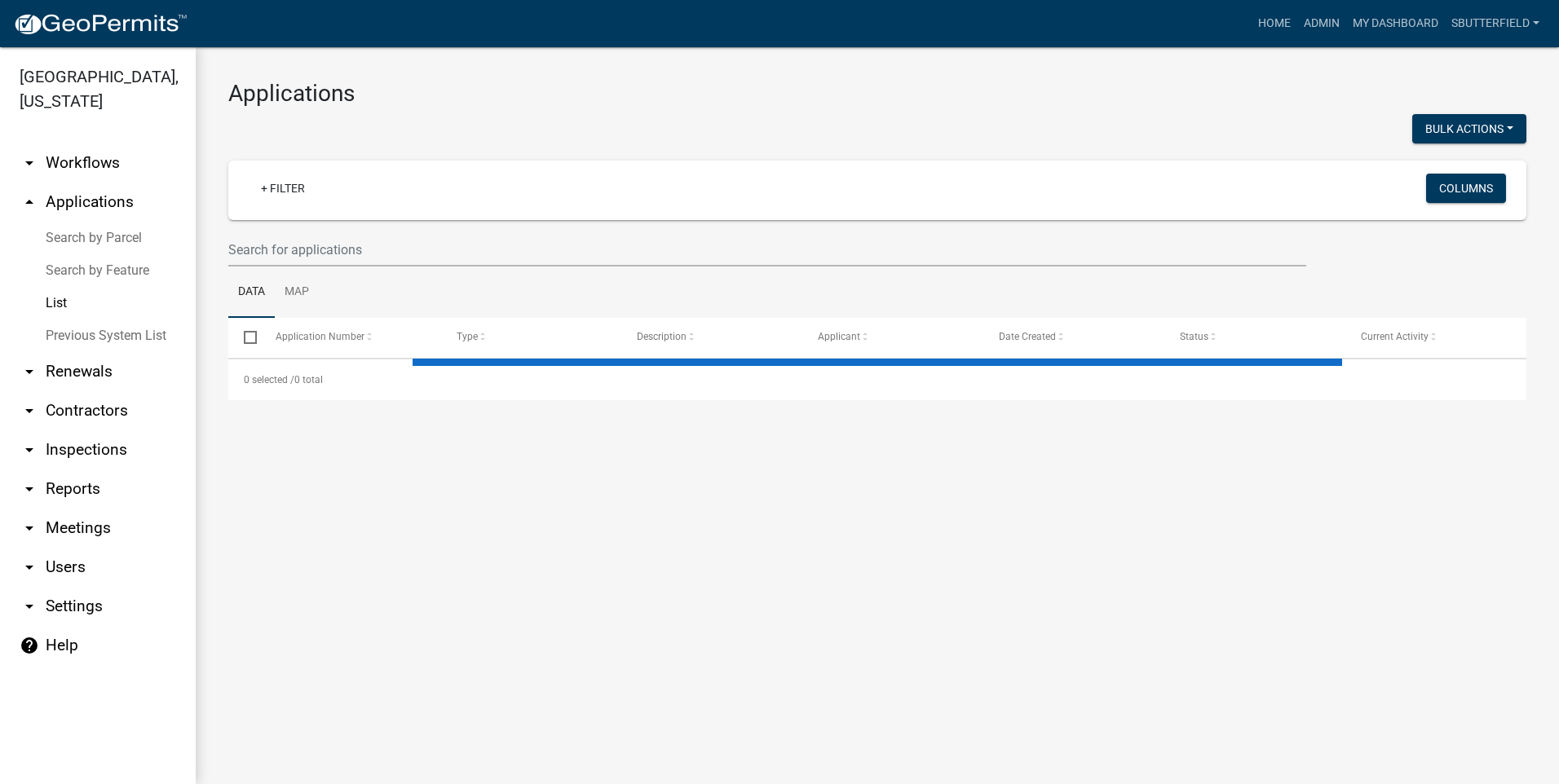
select select "1: 25"
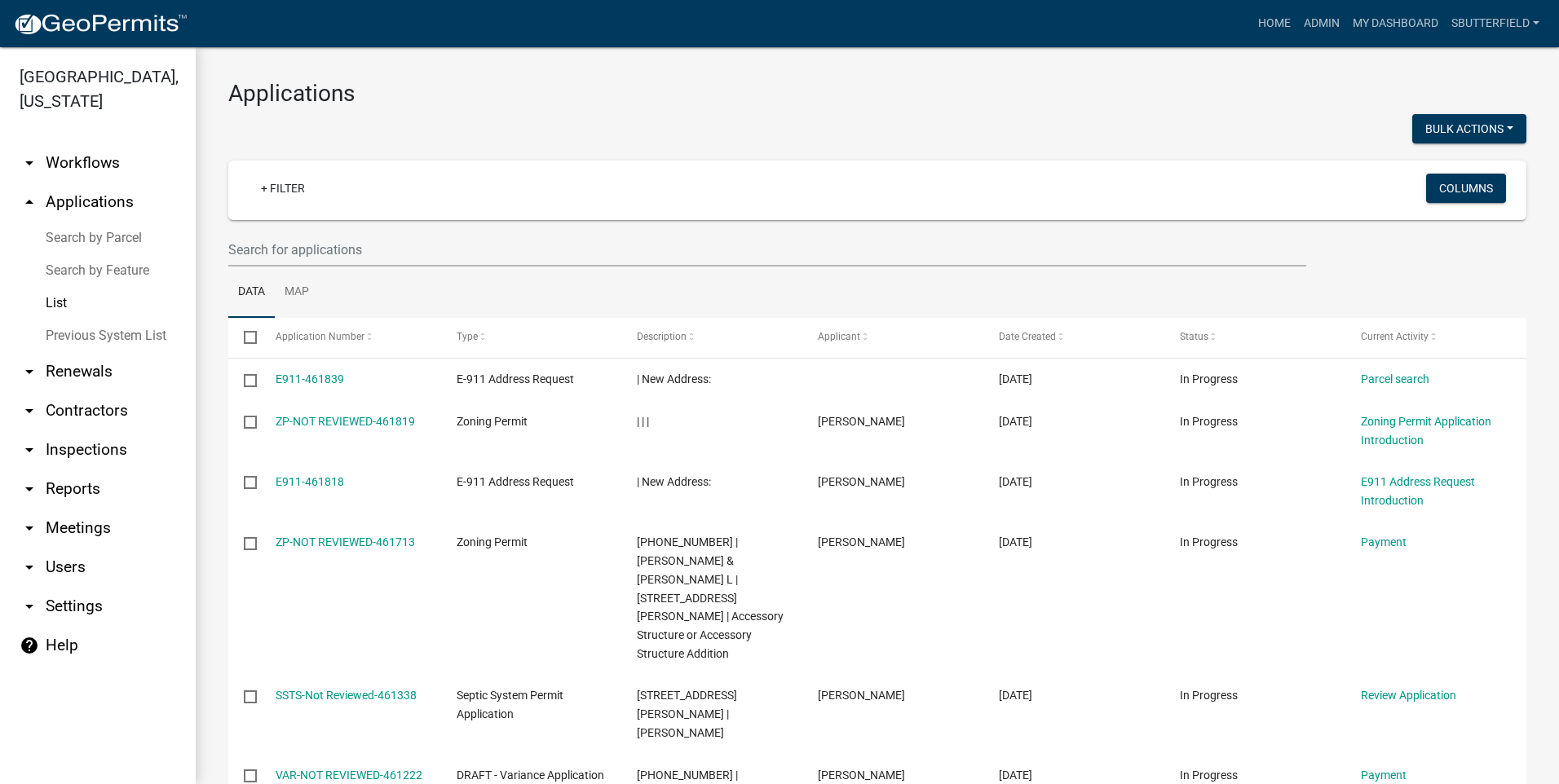
click at [69, 298] on link "List" at bounding box center [98, 303] width 196 height 32
click at [326, 250] on input "text" at bounding box center [767, 250] width 1078 height 33
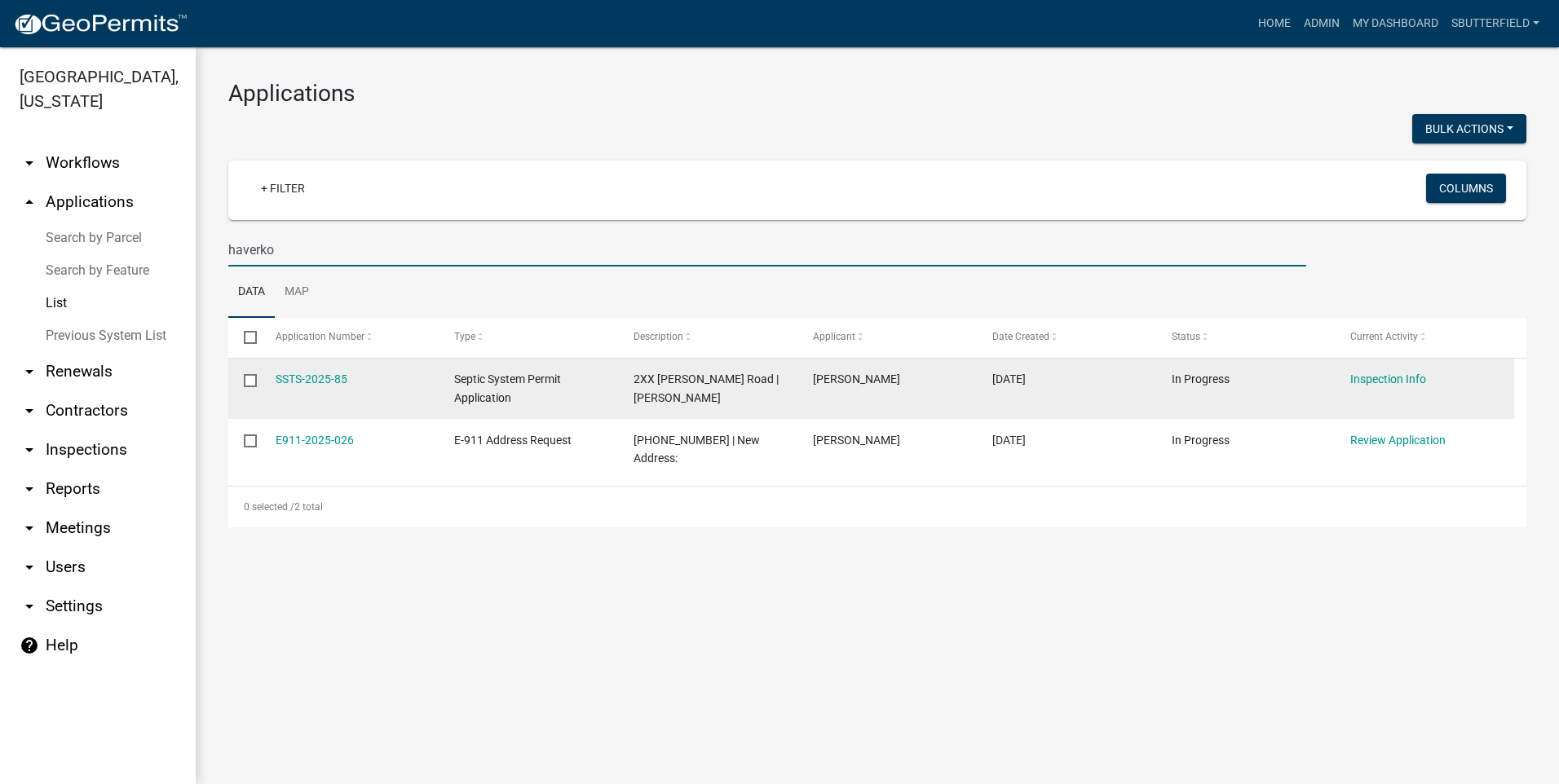
type input "haverko"
click at [312, 370] on div "SSTS-2025-85" at bounding box center [349, 379] width 147 height 19
click at [306, 387] on div "SSTS-2025-85" at bounding box center [349, 379] width 147 height 19
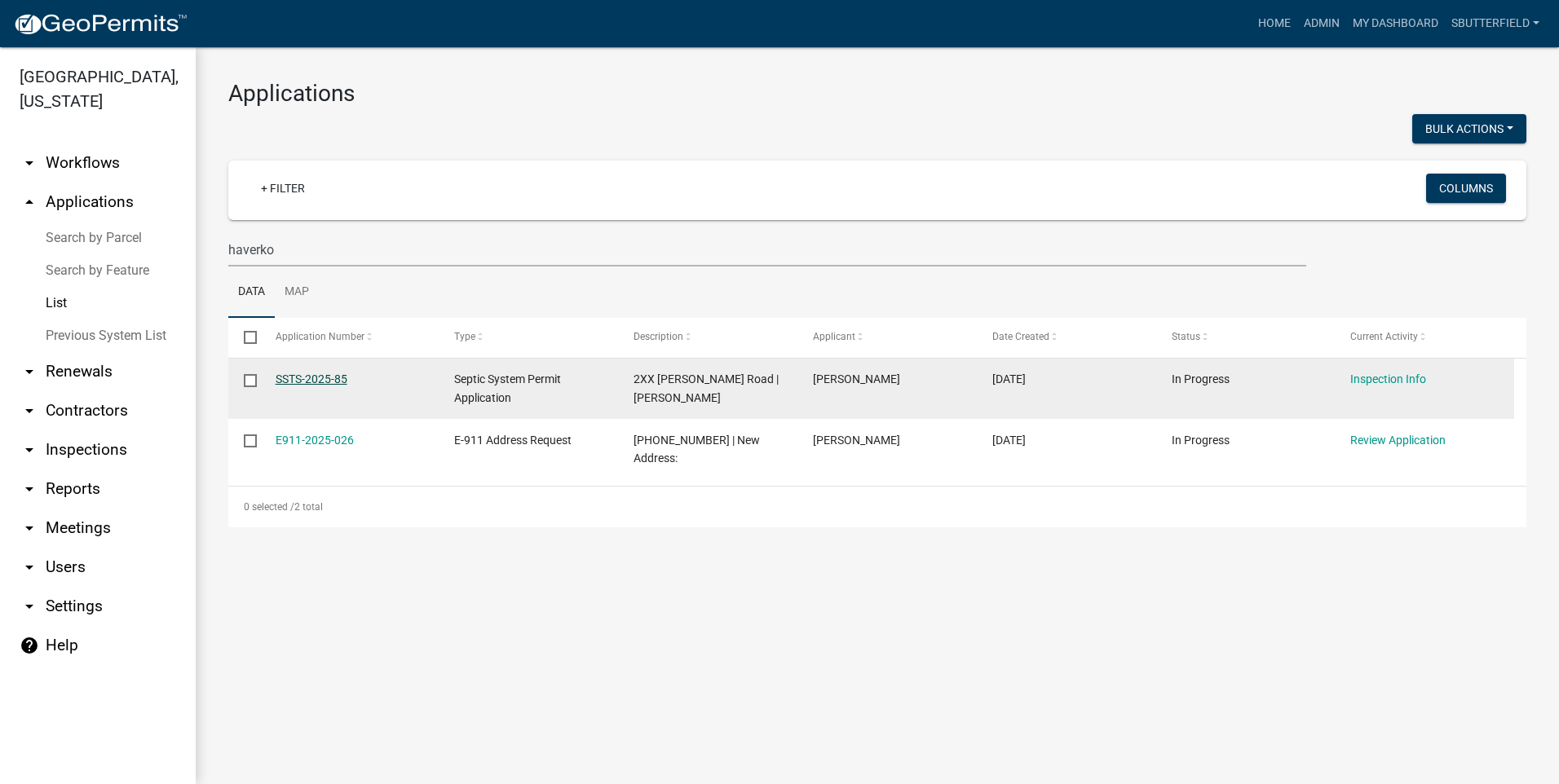
click at [306, 382] on link "SSTS-2025-85" at bounding box center [311, 379] width 72 height 13
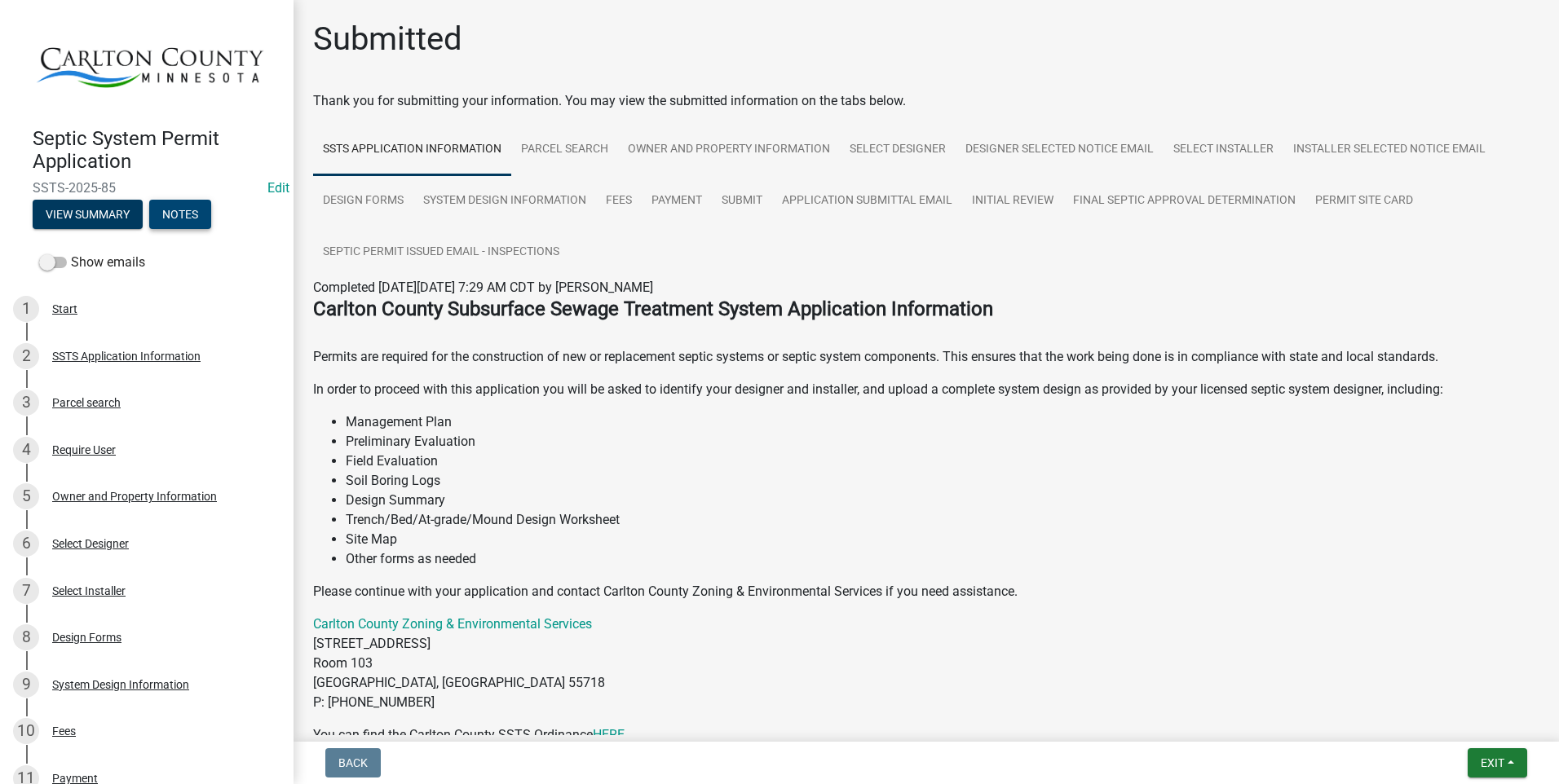
click at [186, 205] on button "Notes" at bounding box center [180, 213] width 62 height 29
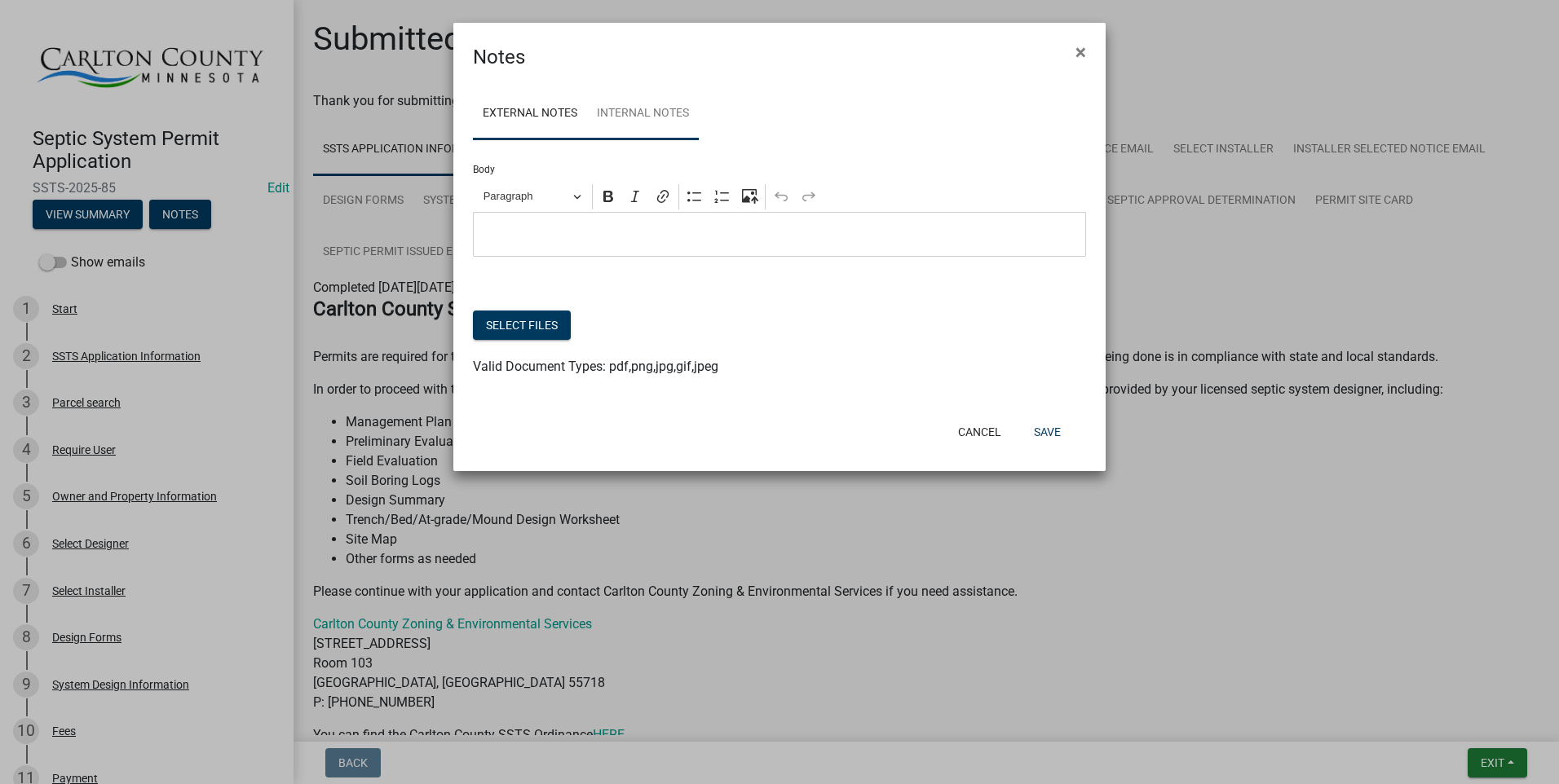
click at [630, 112] on link "Internal Notes" at bounding box center [643, 113] width 112 height 52
click at [545, 245] on p "Editor editing area: main. Press Alt+0 for help." at bounding box center [780, 235] width 596 height 20
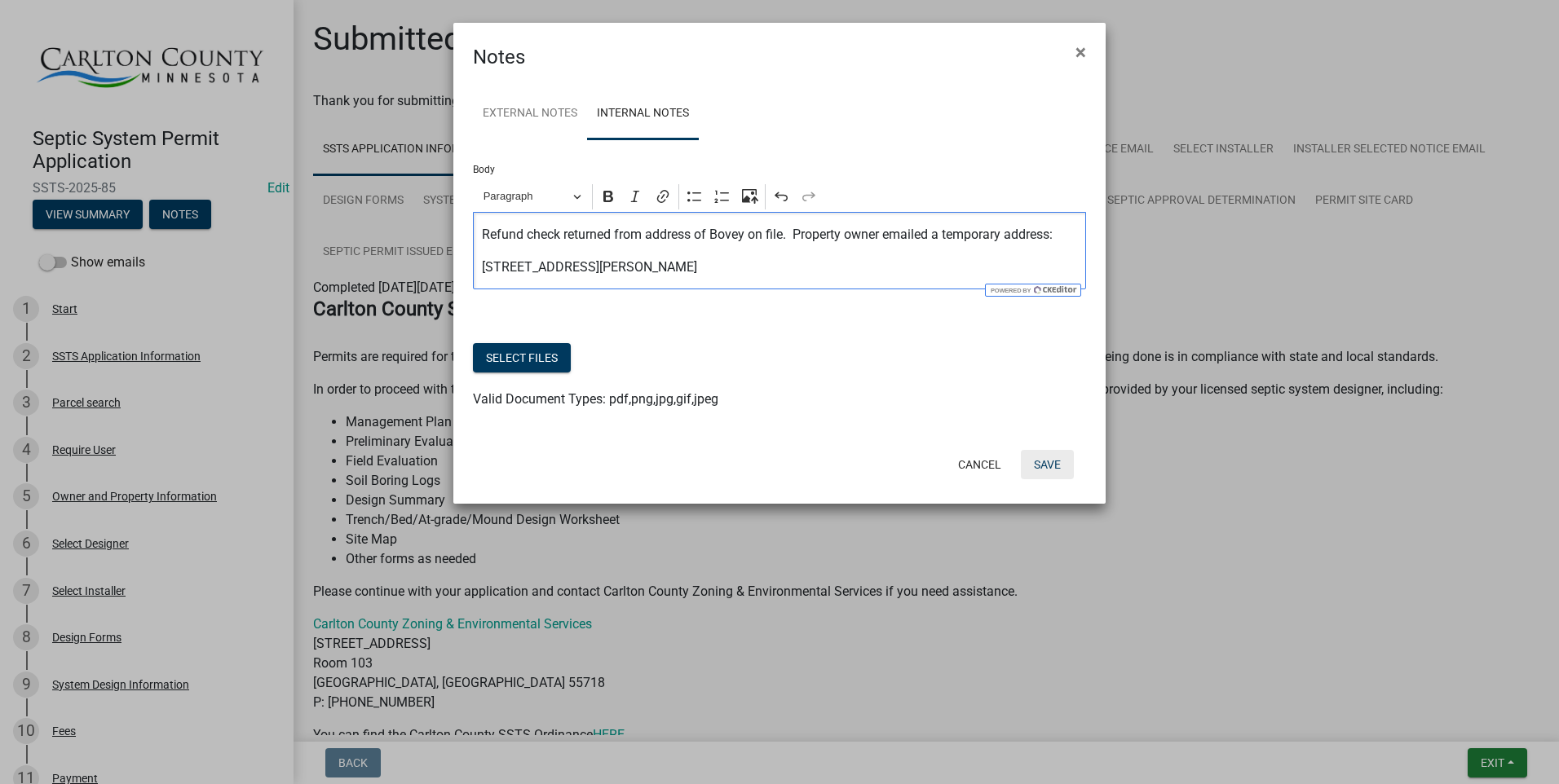
click at [1048, 462] on button "Save" at bounding box center [1048, 464] width 53 height 29
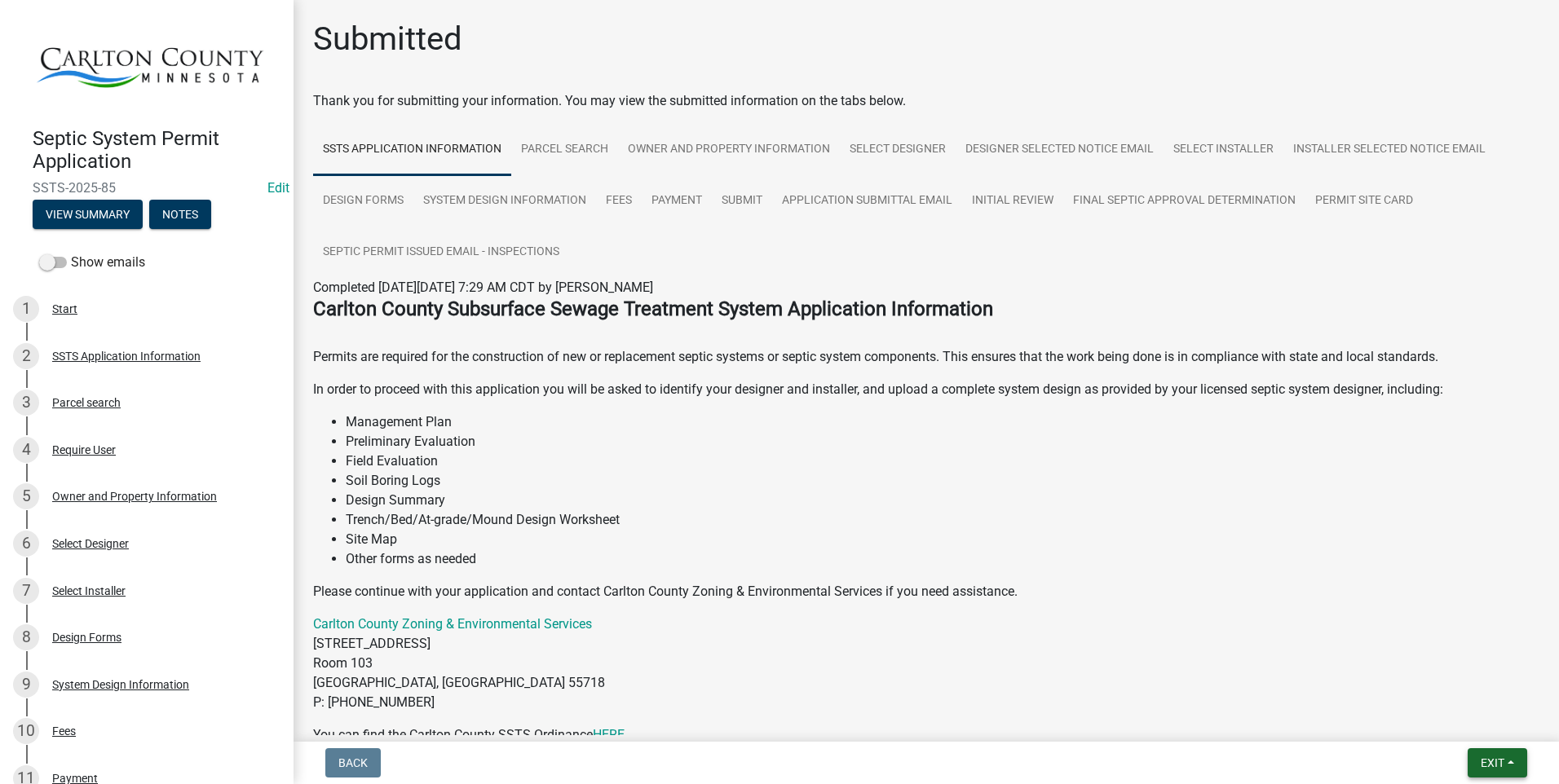
click at [1489, 755] on button "Exit" at bounding box center [1498, 762] width 60 height 29
click at [1437, 724] on button "Save & Exit" at bounding box center [1462, 720] width 131 height 39
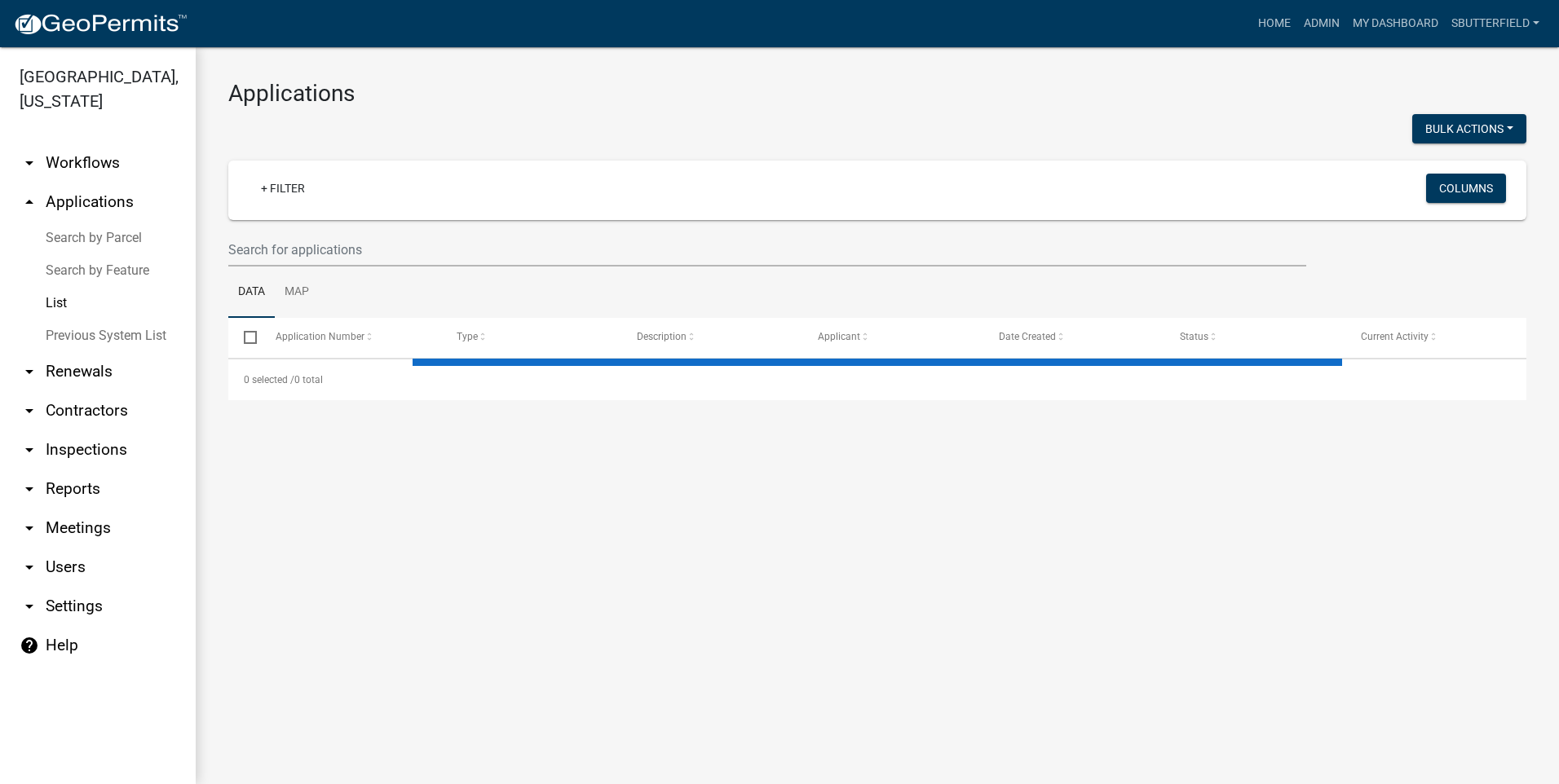
select select "1: 25"
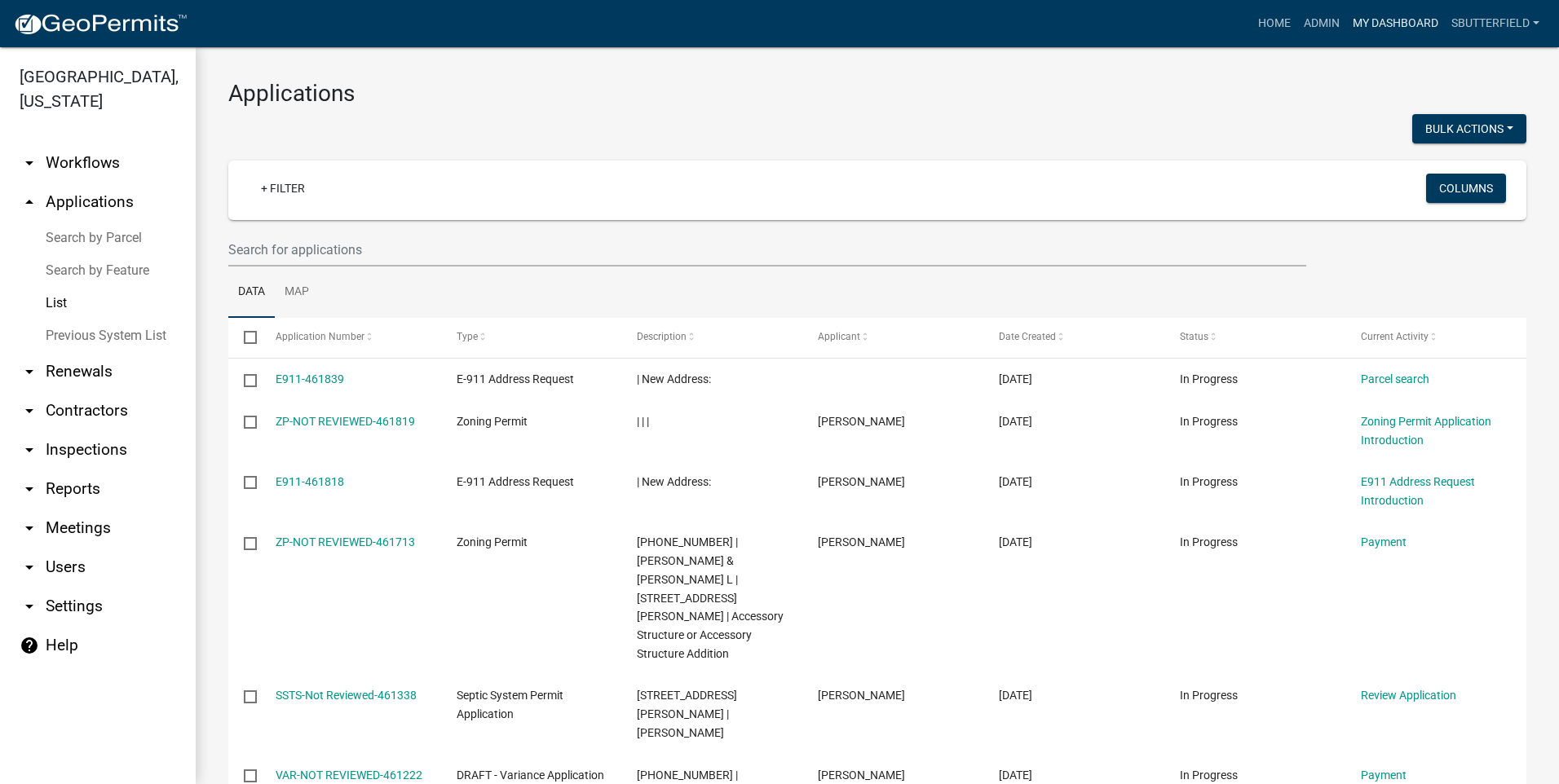
click at [1397, 16] on link "My Dashboard" at bounding box center [1395, 23] width 98 height 31
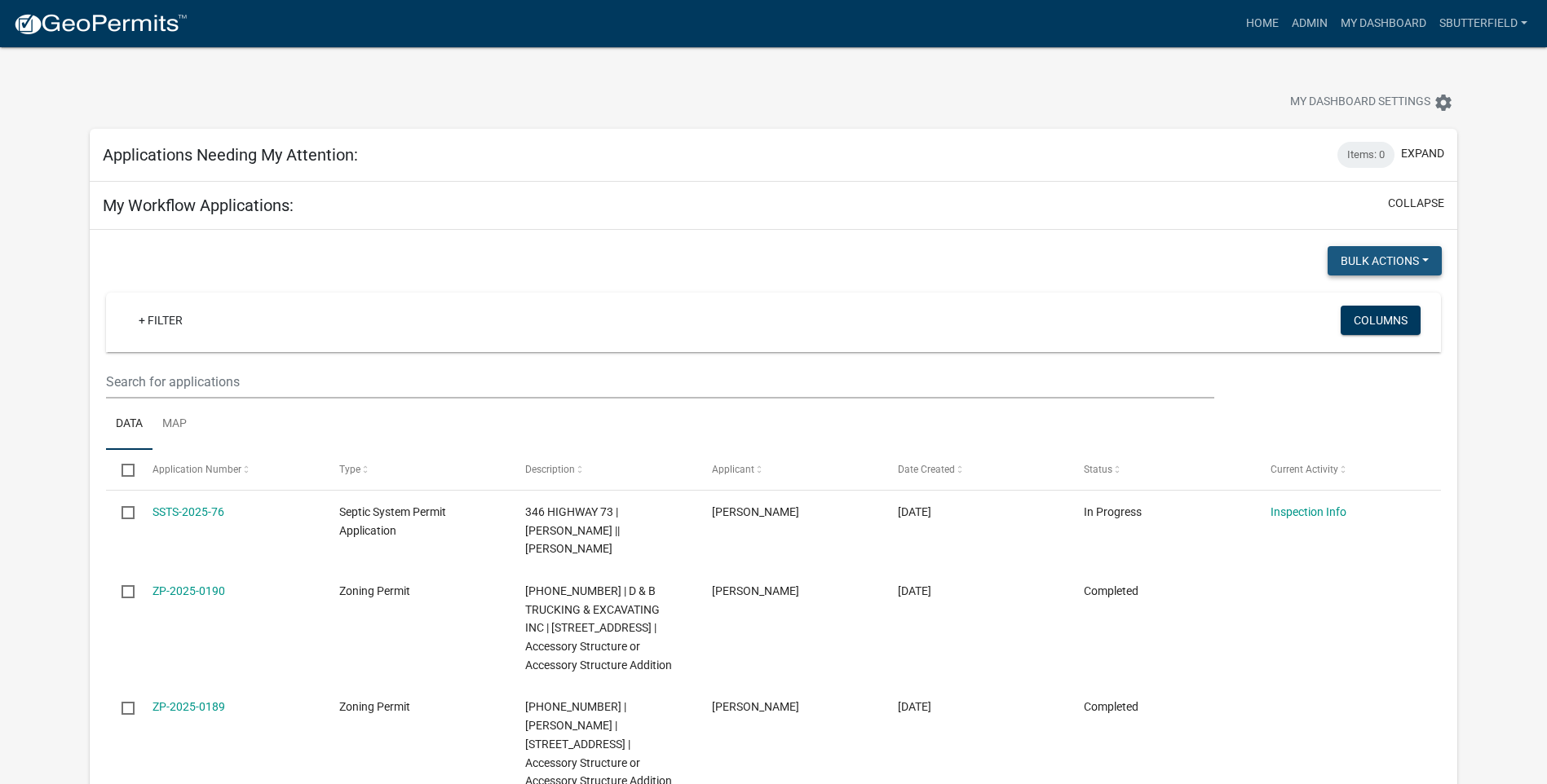
click at [1410, 265] on button "Bulk Actions" at bounding box center [1385, 261] width 114 height 29
drag, startPoint x: 1135, startPoint y: 255, endPoint x: 1103, endPoint y: 247, distance: 33.0
click at [1133, 251] on div "Bulk Actions Void" at bounding box center [1114, 263] width 680 height 33
click at [1423, 200] on button "collapse" at bounding box center [1415, 203] width 56 height 17
